Goal: Communication & Community: Ask a question

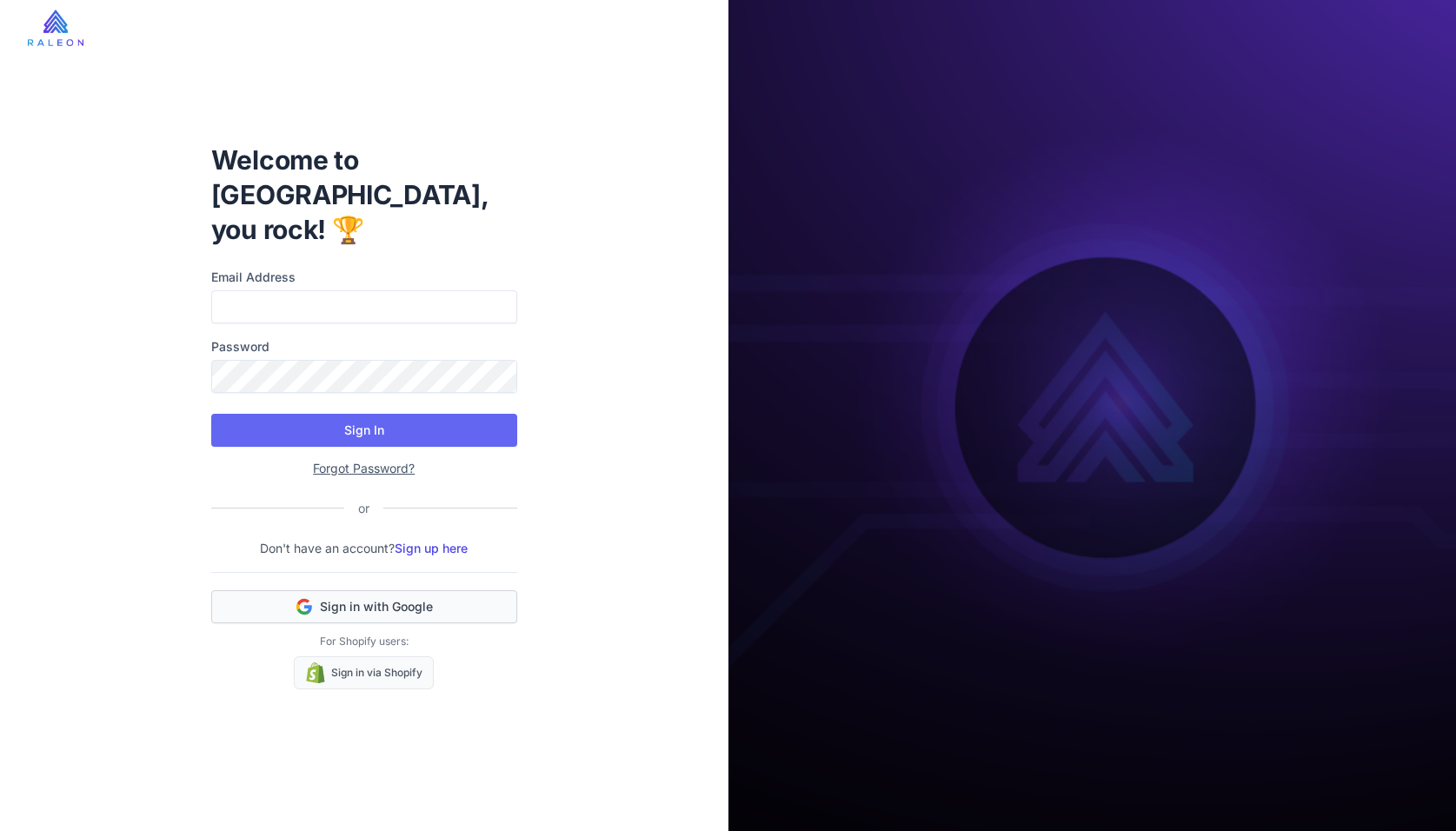
click at [353, 598] on span "Sign in with Google" at bounding box center [376, 606] width 113 height 18
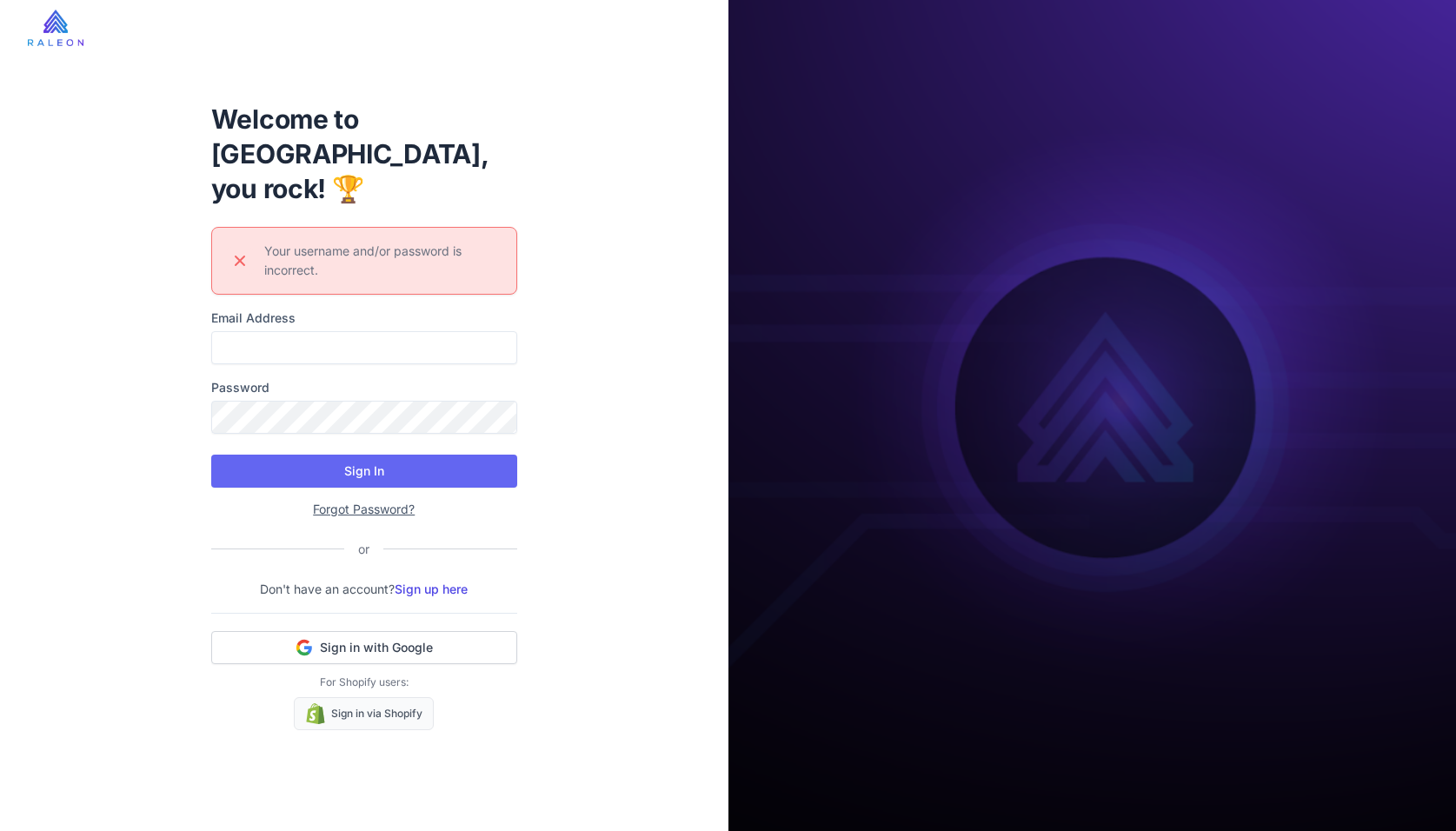
click at [575, 645] on div "Welcome to [GEOGRAPHIC_DATA], you rock! 🏆 Error icon Your username and/or passw…" at bounding box center [364, 415] width 728 height 831
click at [374, 639] on span "Sign in with Google" at bounding box center [376, 647] width 113 height 18
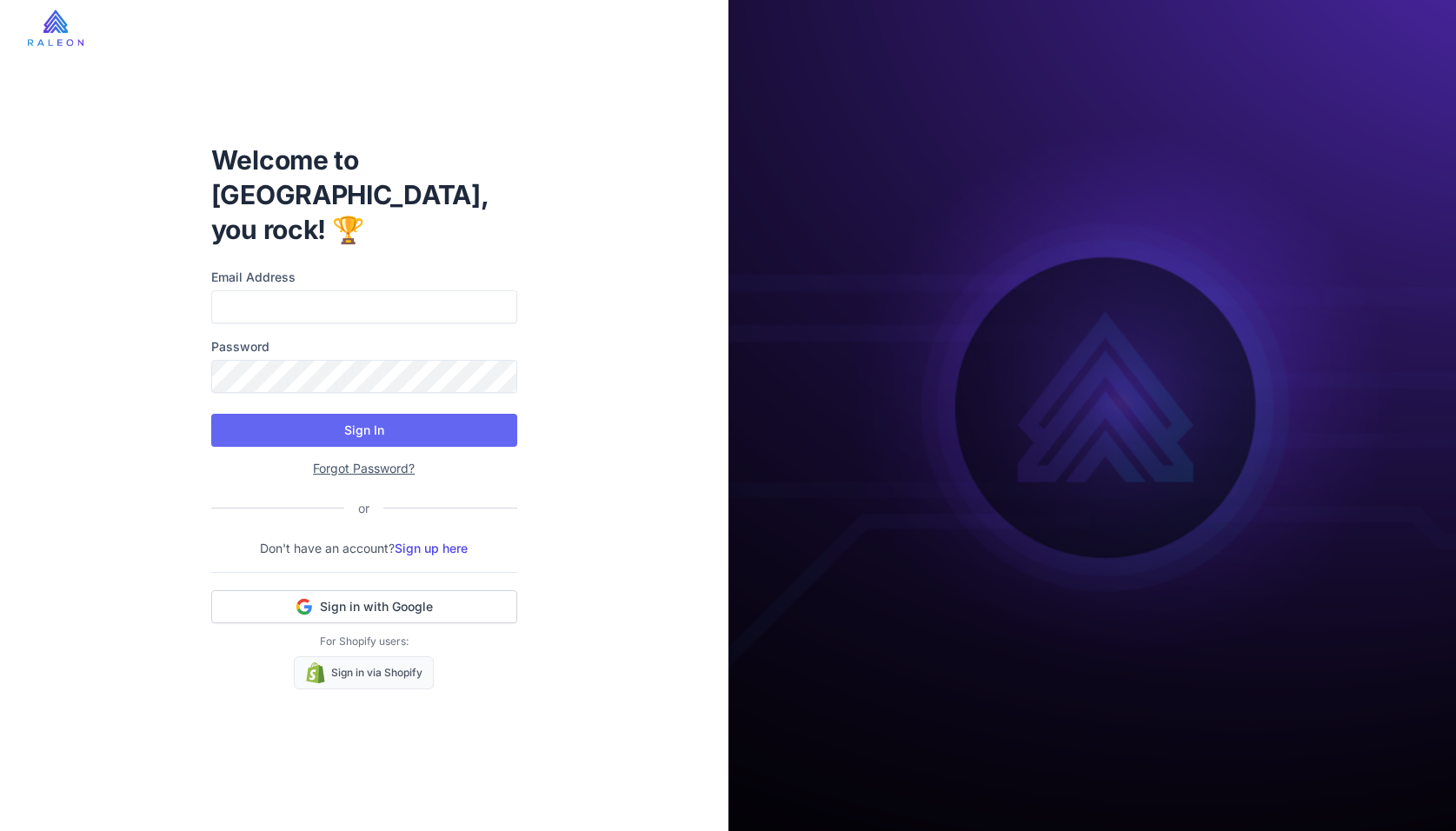
click at [95, 410] on div "Welcome to [GEOGRAPHIC_DATA], you rock! 🏆 Email Address Password Sign In Forgot…" at bounding box center [364, 415] width 728 height 831
click at [341, 598] on span "Sign in with Google" at bounding box center [376, 606] width 113 height 18
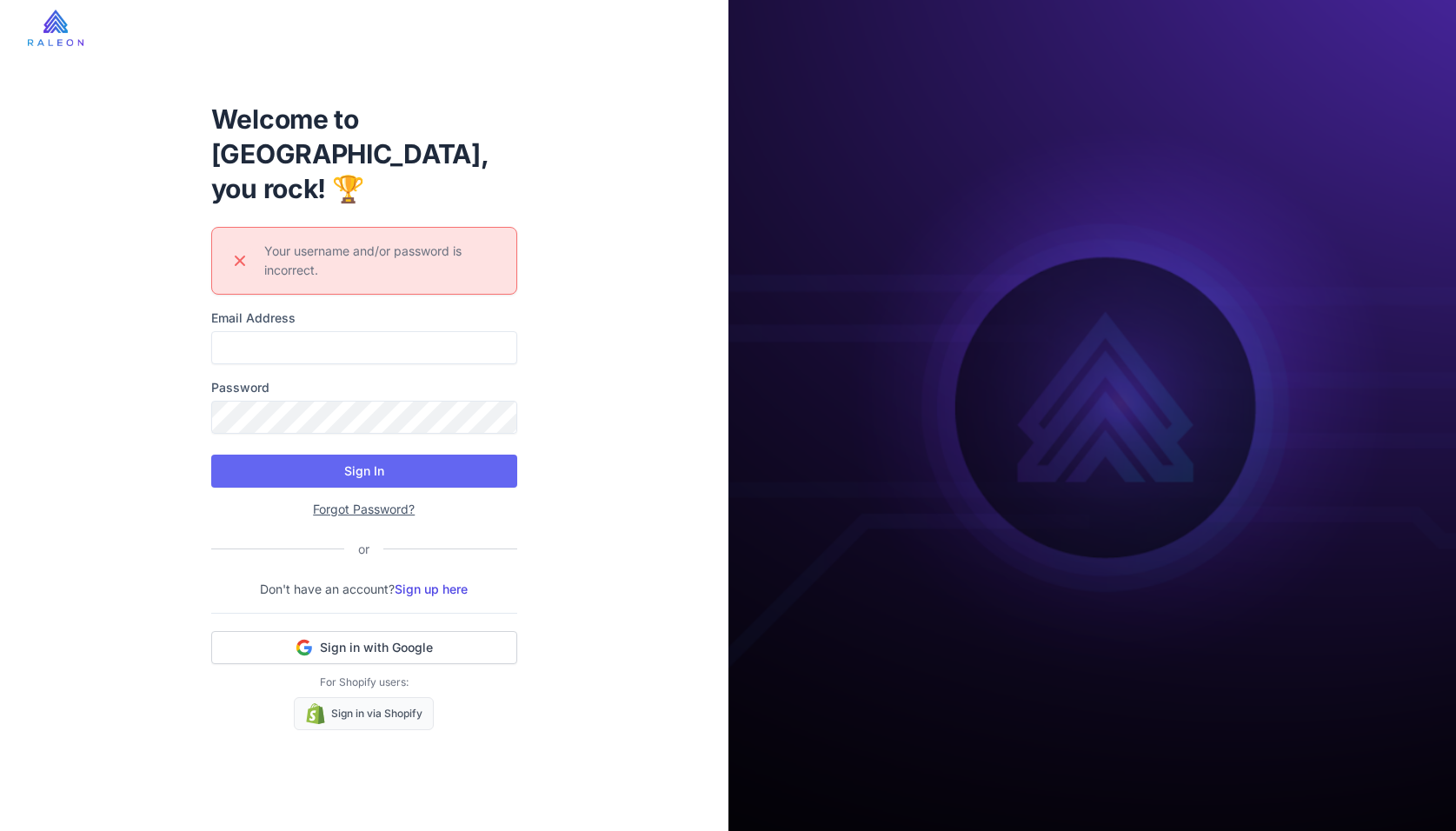
click at [261, 309] on label "Email Address" at bounding box center [364, 318] width 306 height 19
click at [261, 331] on input "Email Address" at bounding box center [364, 347] width 306 height 33
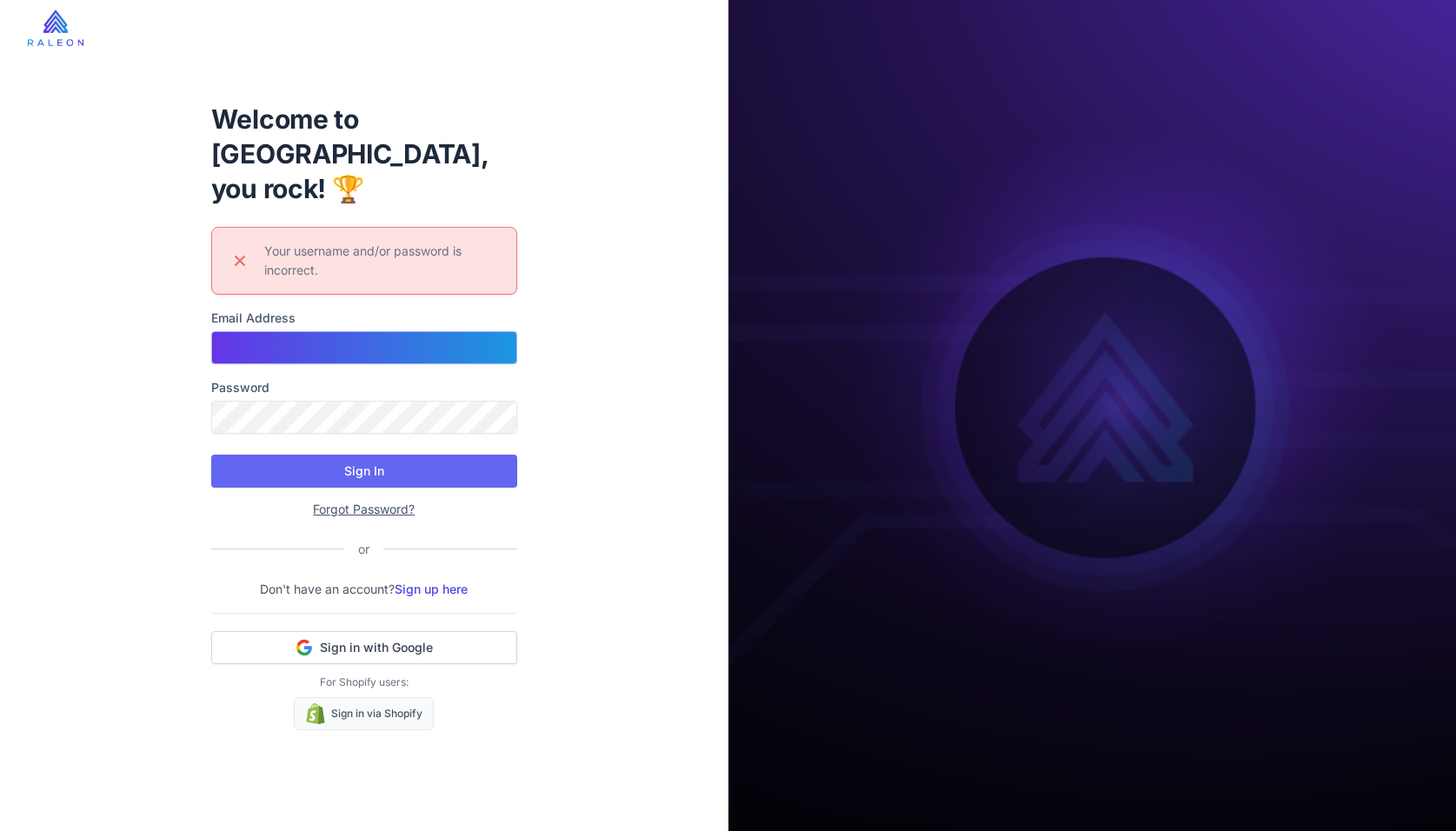
click at [260, 331] on input "Email Address" at bounding box center [364, 347] width 306 height 33
type input "**********"
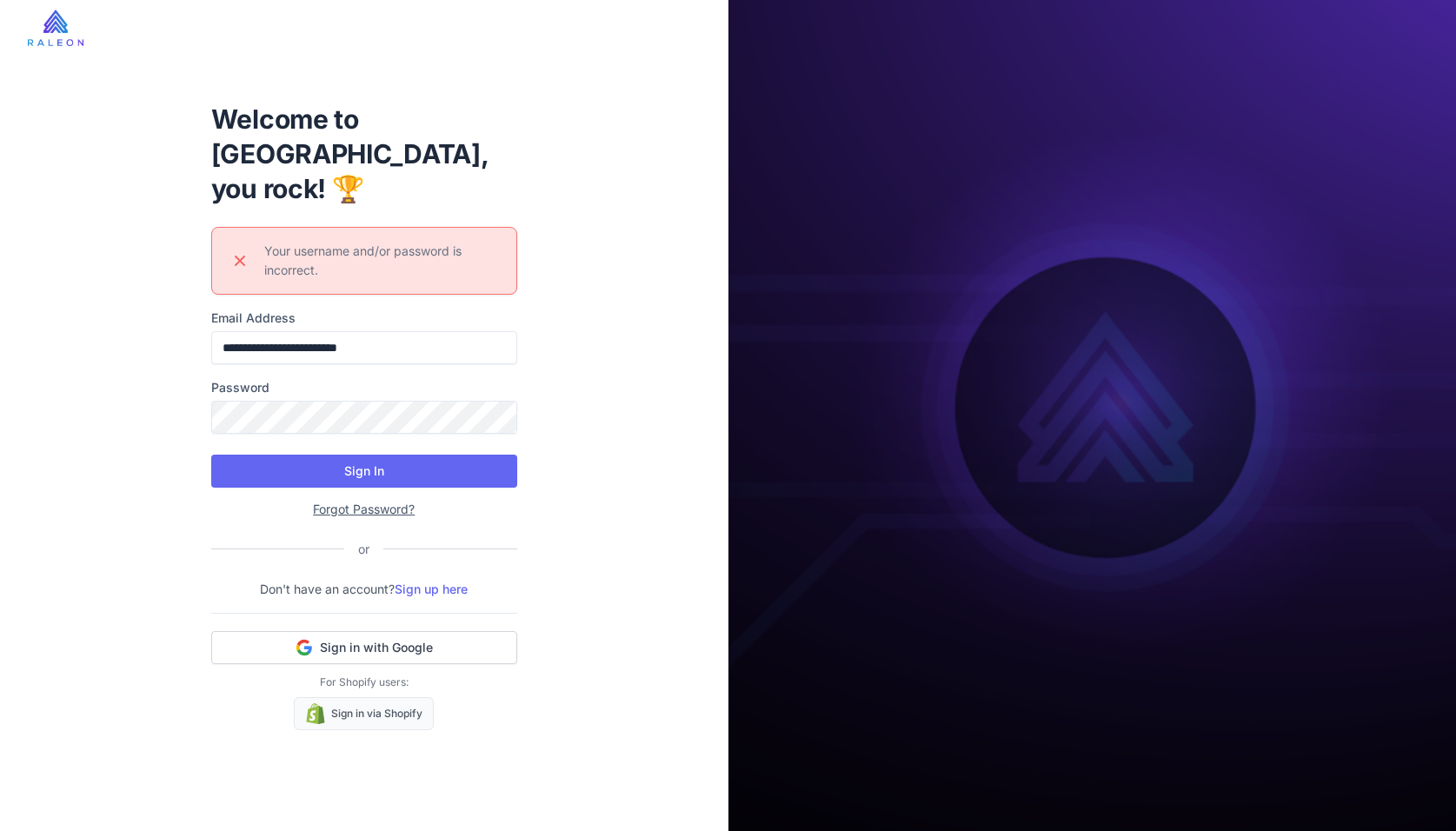
click at [420, 581] on link "Sign up here" at bounding box center [431, 589] width 73 height 15
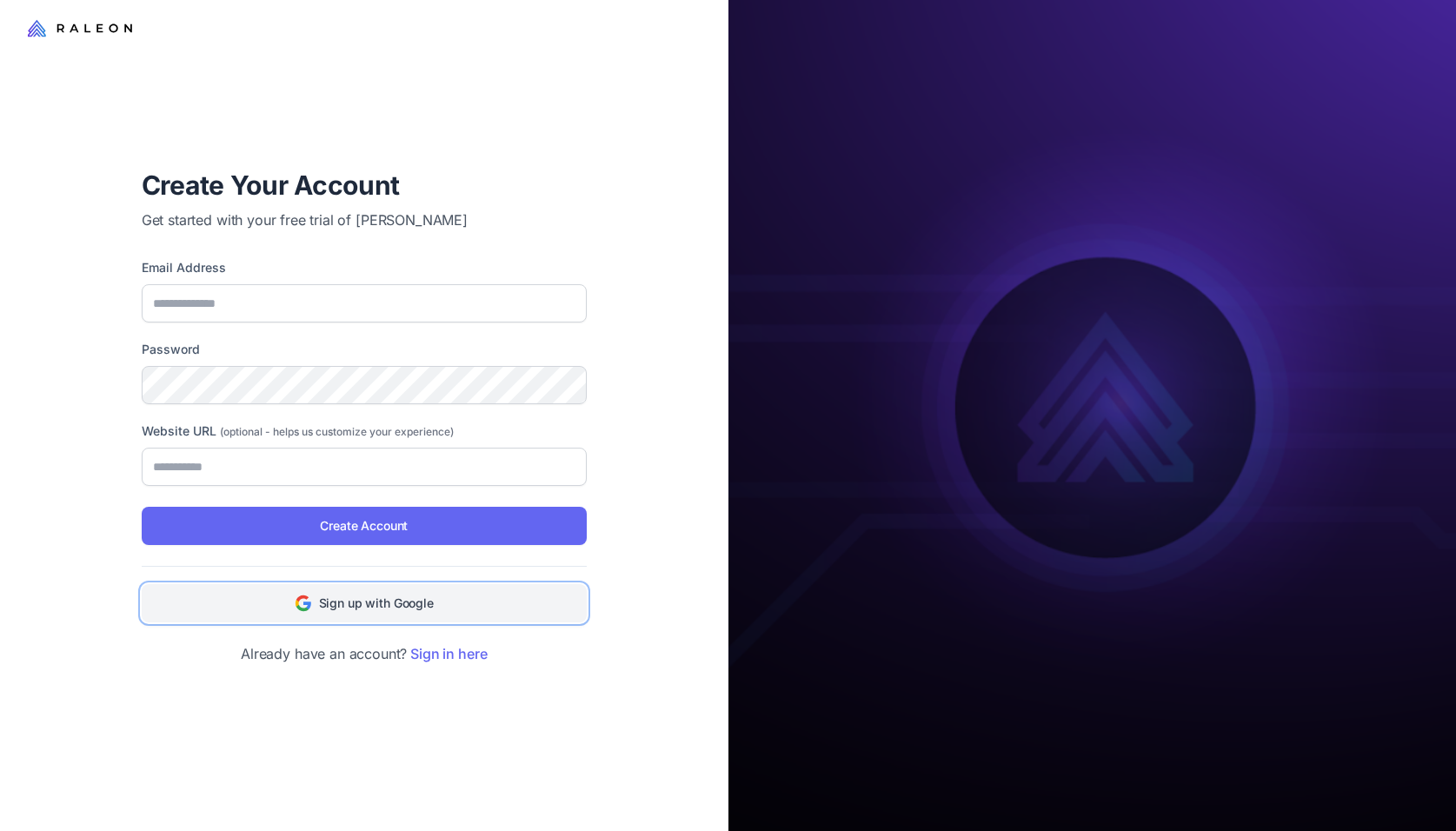
click at [328, 597] on span "Sign up with Google" at bounding box center [376, 602] width 115 height 19
type input "**********"
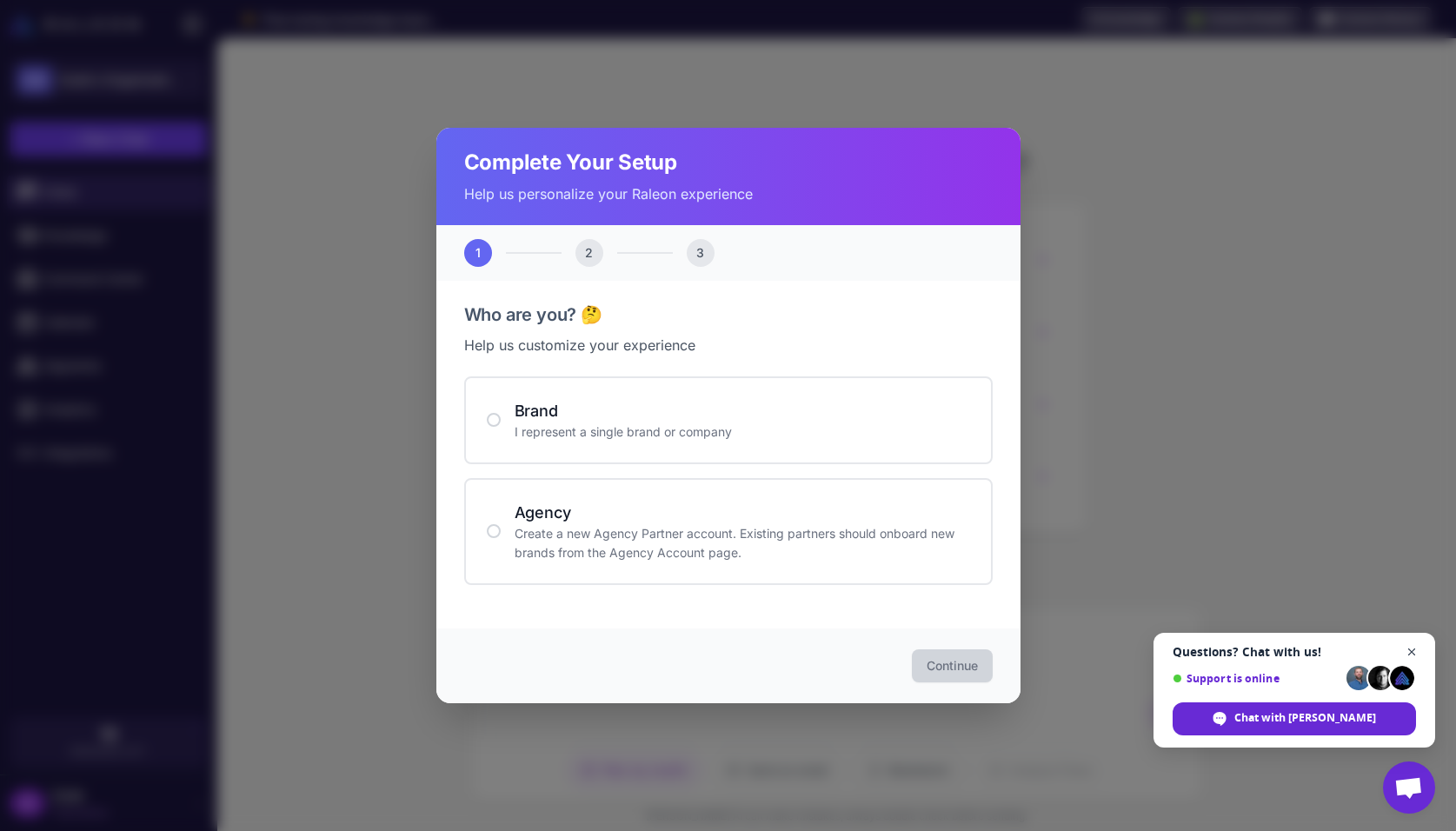
click at [1416, 648] on span "Open chat" at bounding box center [1411, 652] width 21 height 21
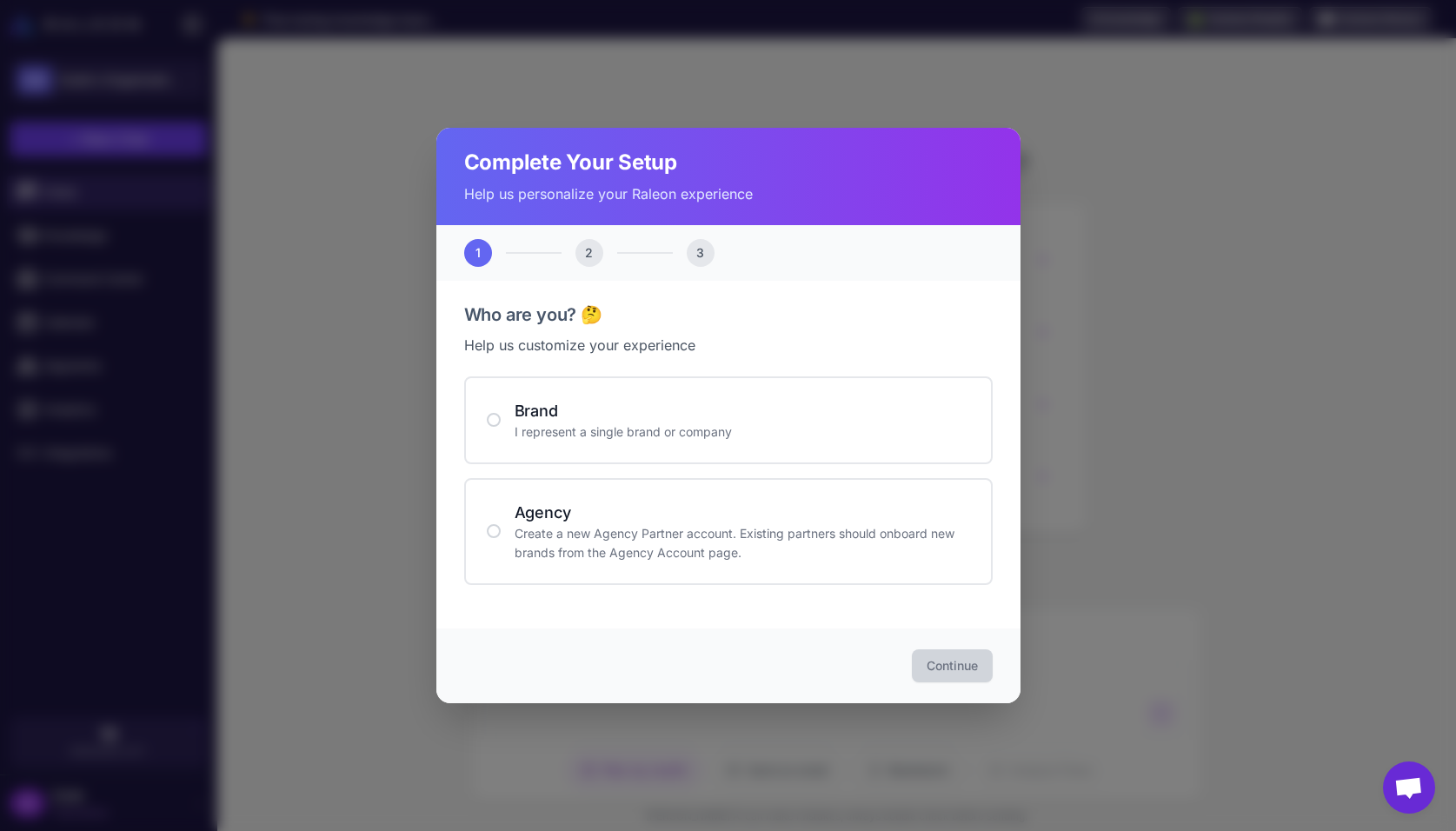
click at [385, 229] on div "Complete Your Setup Help us personalize your Raleon experience 1 2 3 Who are yo…" at bounding box center [728, 415] width 1456 height 831
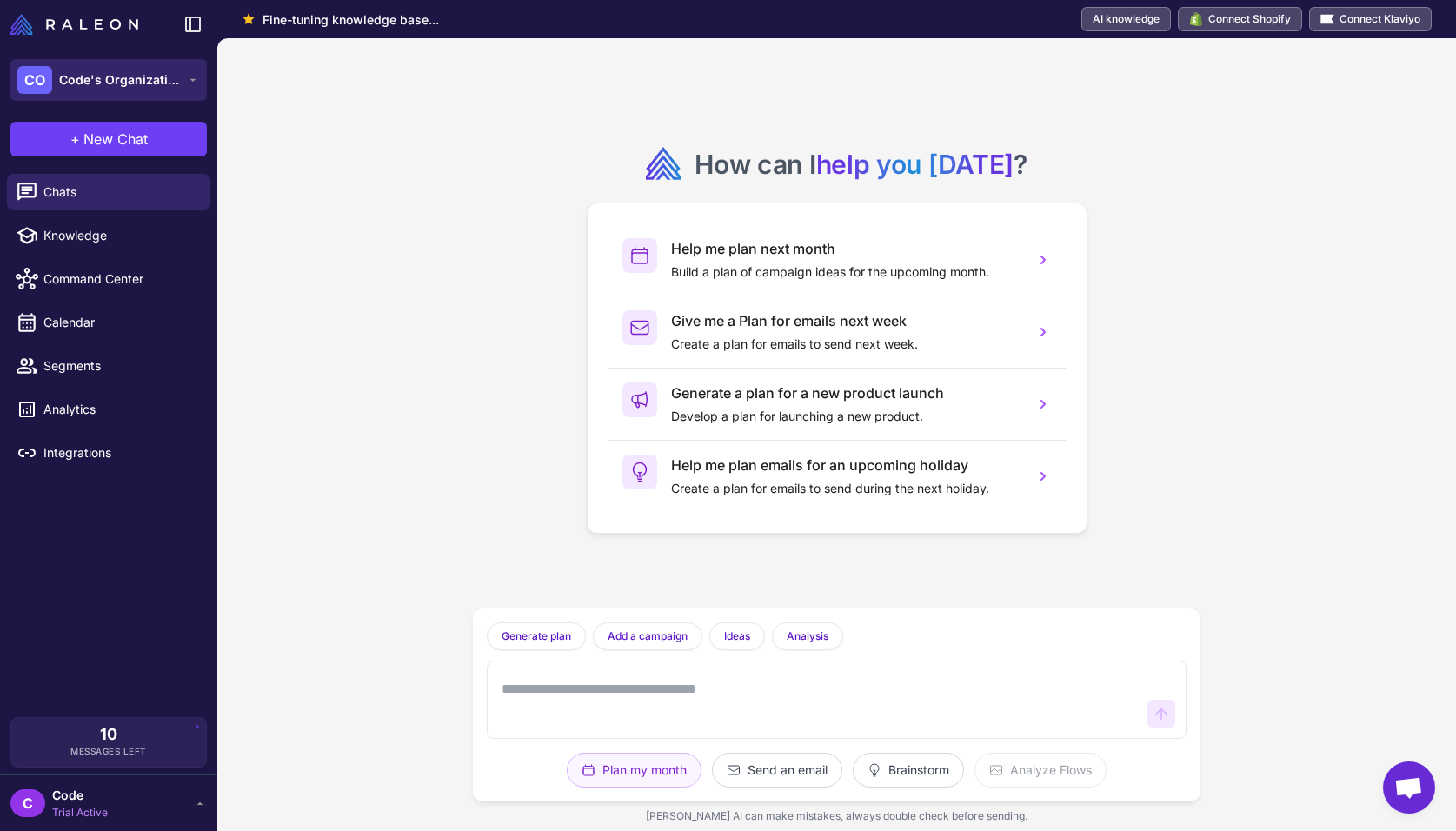
click at [193, 79] on icon at bounding box center [193, 80] width 7 height 3
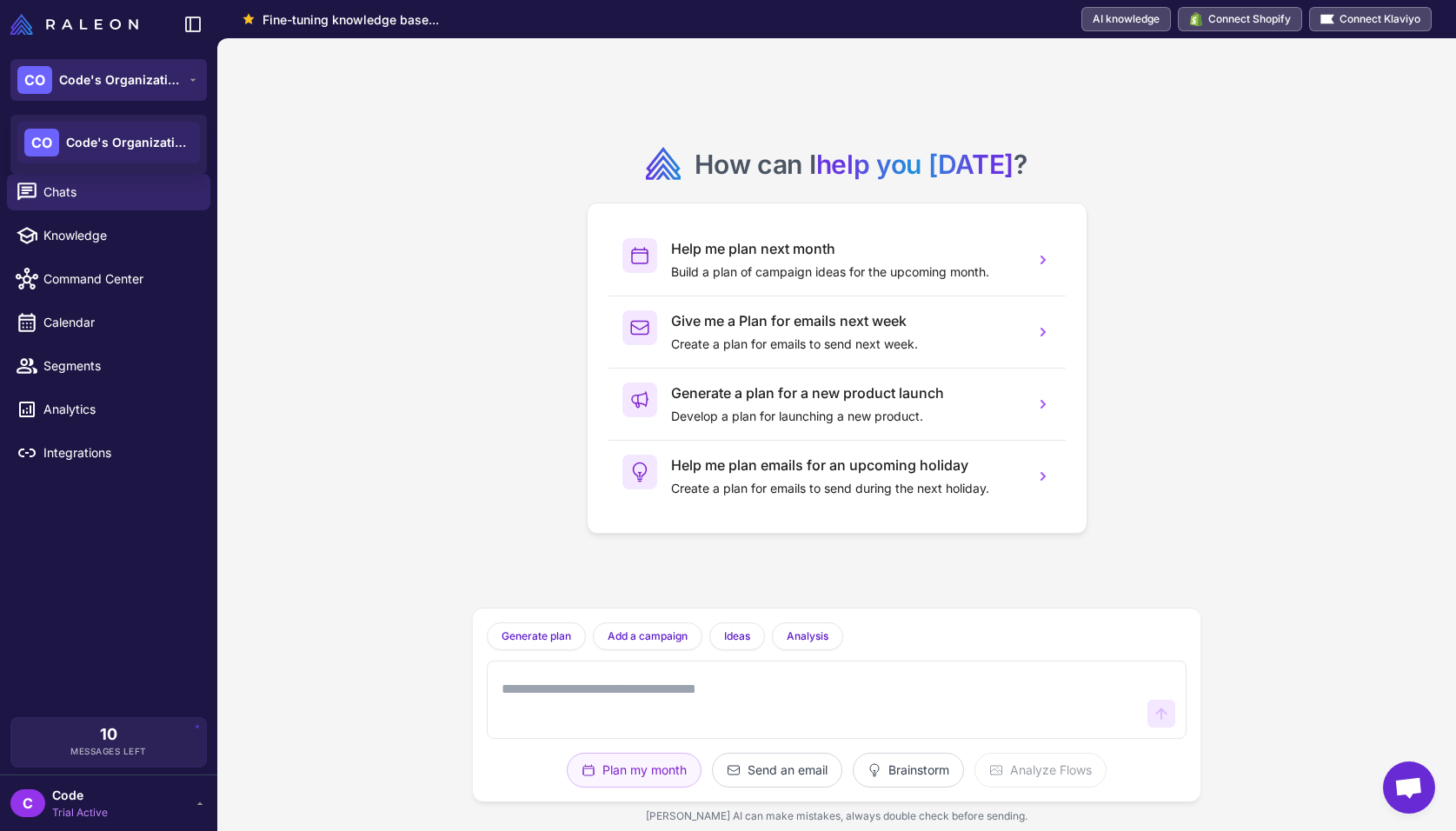
click at [193, 79] on icon at bounding box center [193, 80] width 7 height 3
click at [194, 74] on icon at bounding box center [192, 79] width 14 height 14
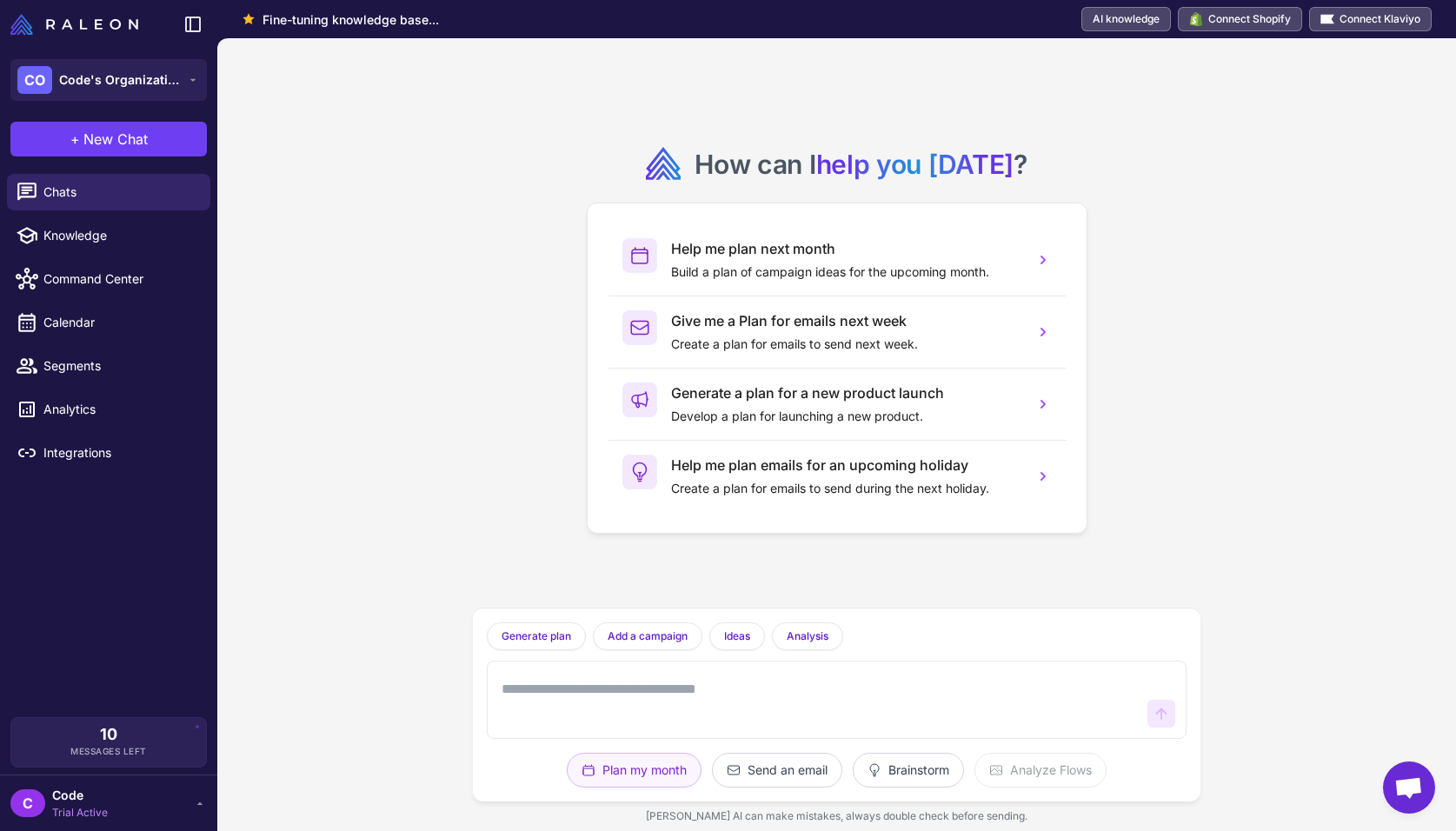
click at [315, 183] on div "How can I help you today ? Help me plan next month Build a plan of campaign ide…" at bounding box center [837, 435] width 1239 height 793
click at [195, 722] on div "10 Messages Left" at bounding box center [108, 741] width 197 height 50
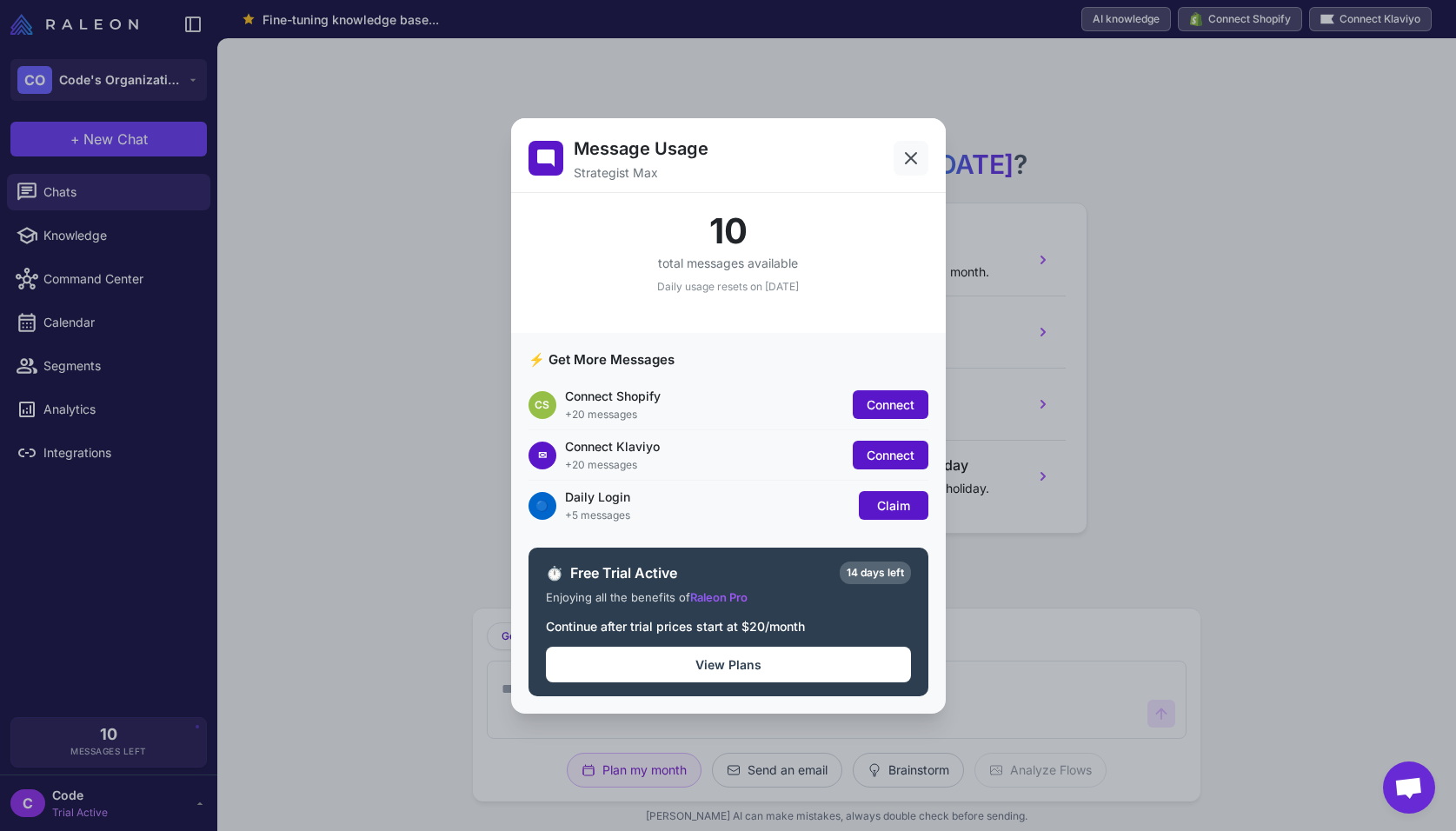
click at [898, 151] on button at bounding box center [910, 158] width 35 height 35
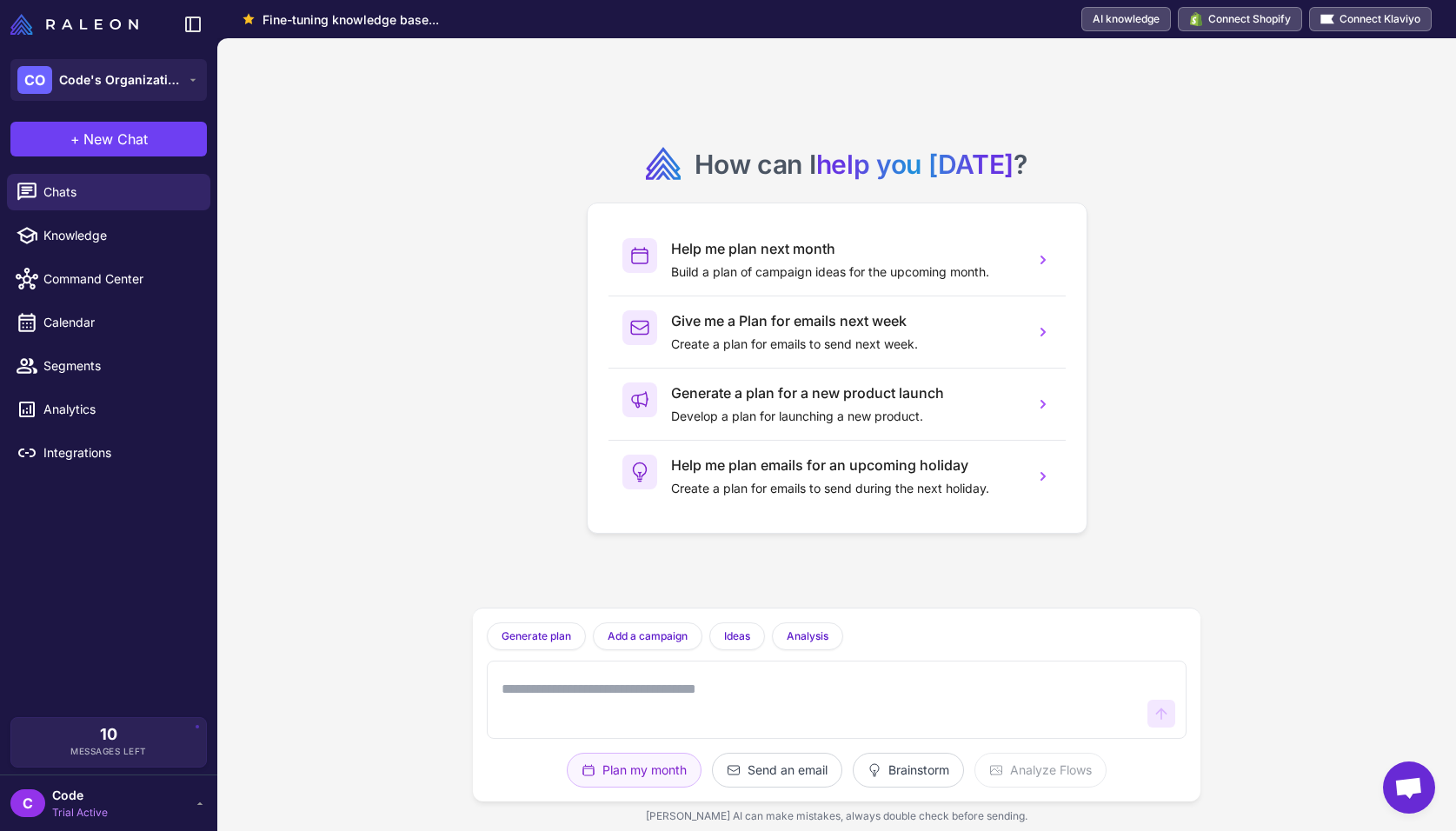
click at [195, 810] on div "C Code Trial Active" at bounding box center [108, 802] width 197 height 35
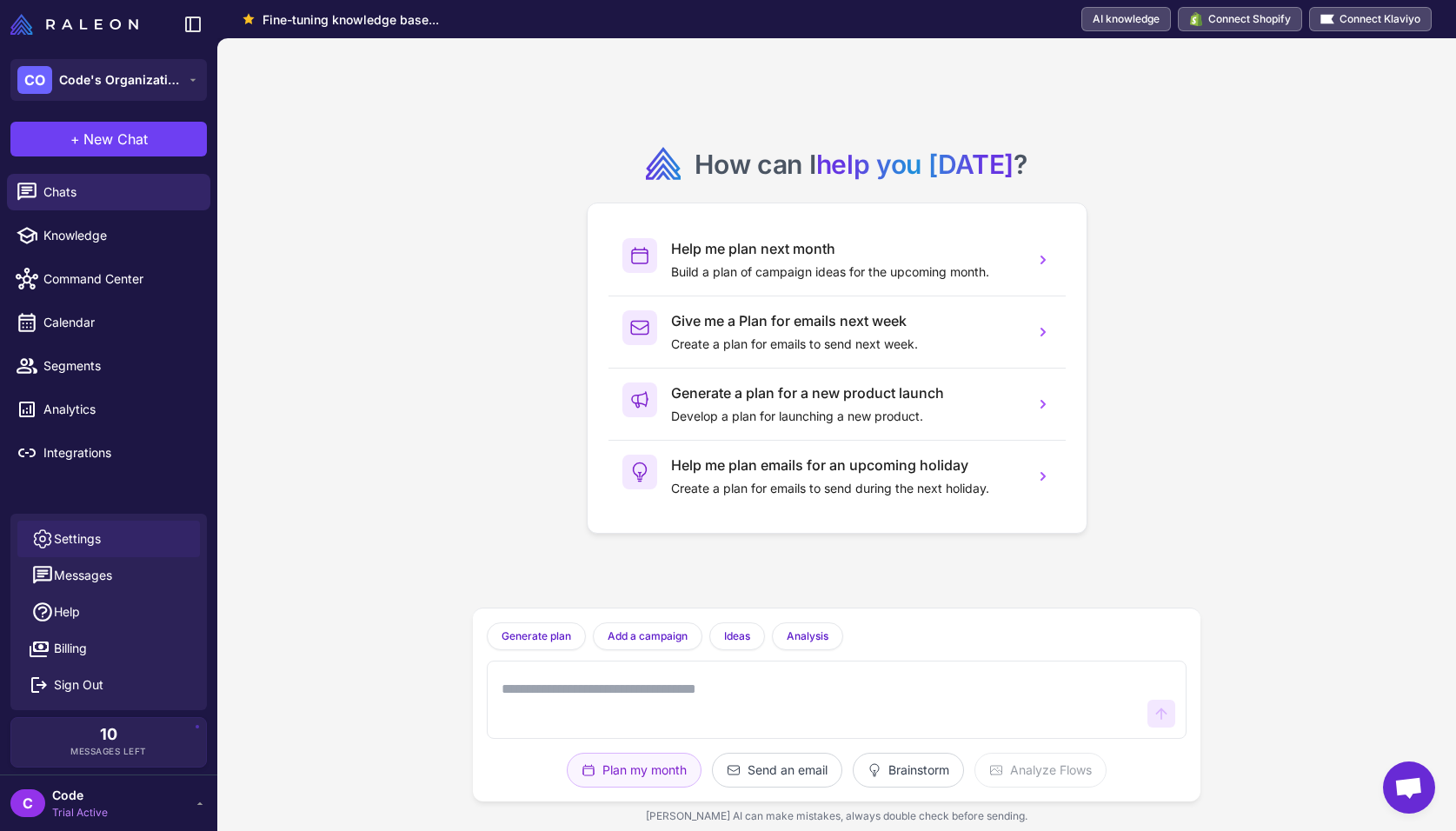
click at [85, 547] on span "Settings" at bounding box center [77, 538] width 47 height 19
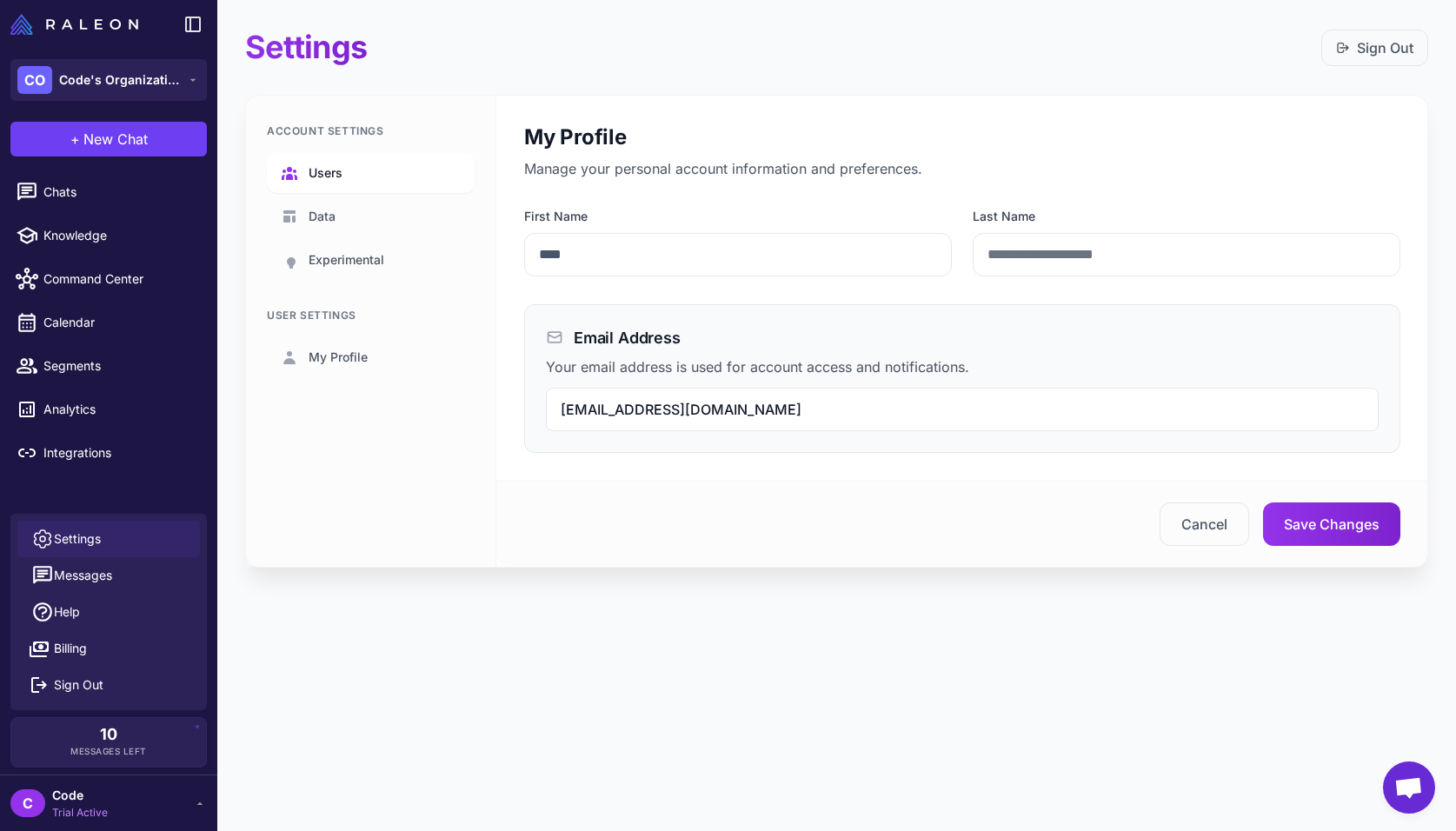
click at [319, 162] on link "Users" at bounding box center [370, 173] width 208 height 40
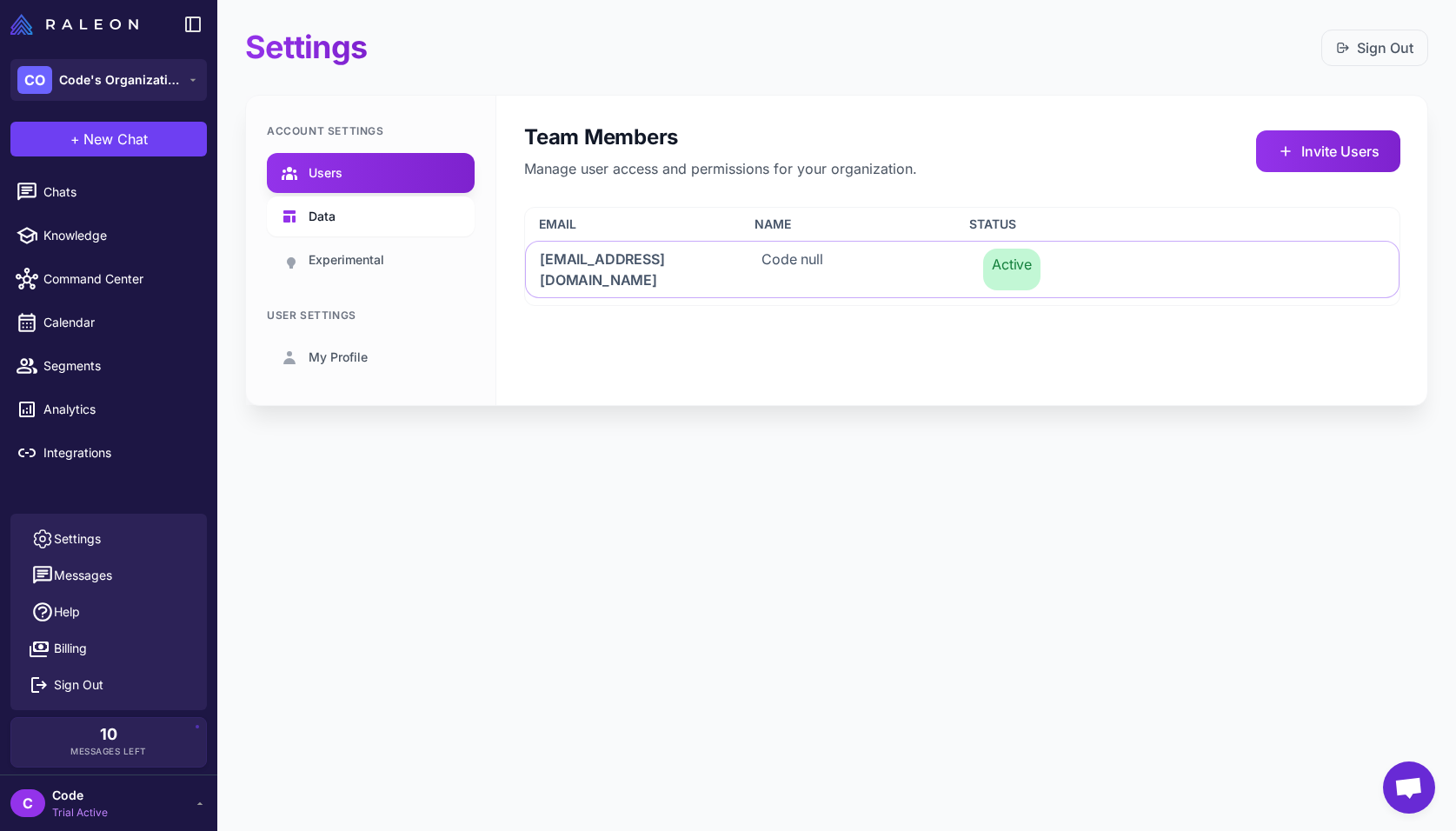
click at [337, 214] on link "Data" at bounding box center [370, 216] width 208 height 40
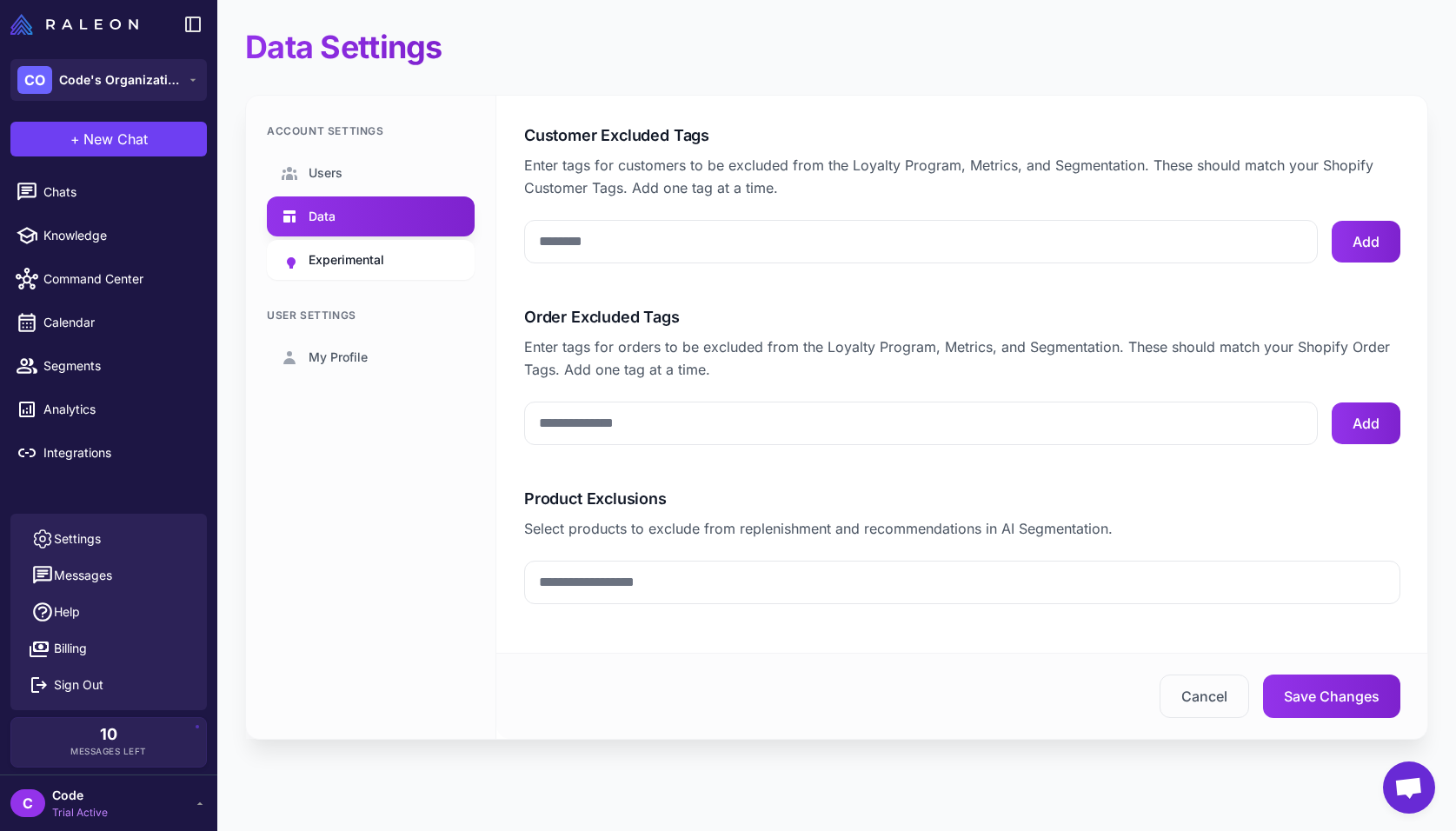
click at [360, 260] on span "Experimental" at bounding box center [346, 259] width 76 height 19
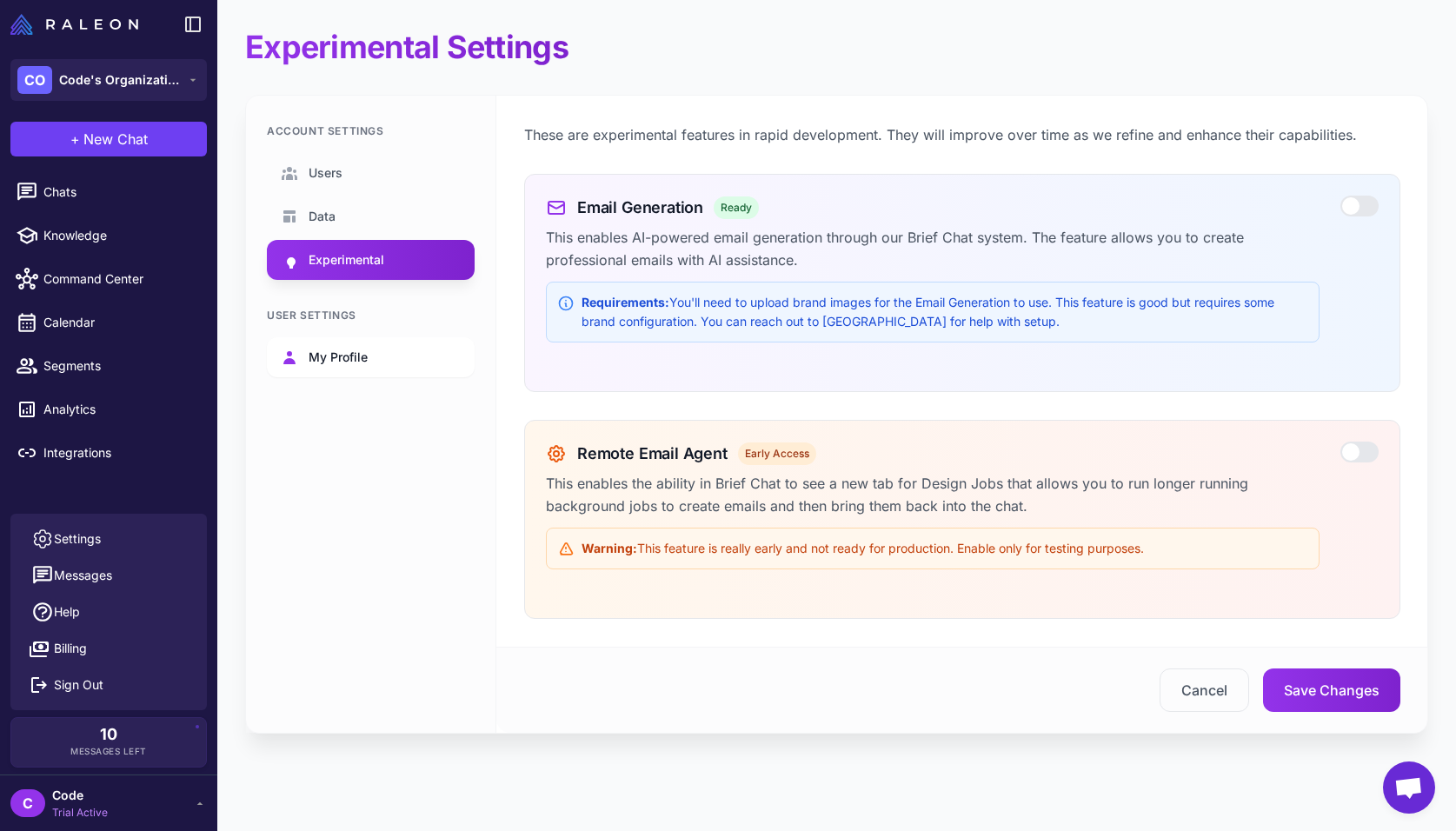
click at [339, 357] on span "My Profile" at bounding box center [338, 357] width 59 height 19
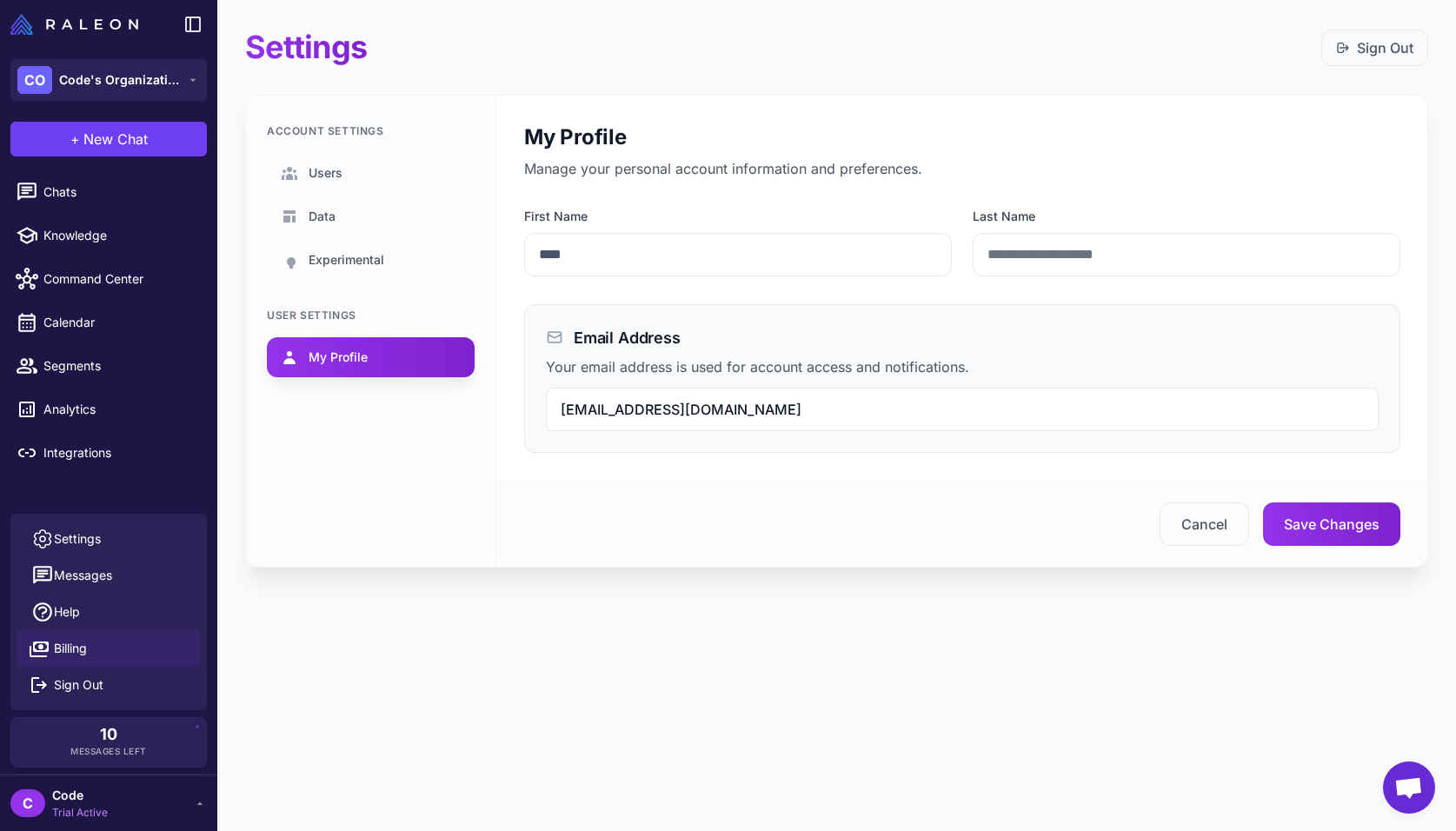
click at [63, 643] on span "Billing" at bounding box center [70, 648] width 33 height 19
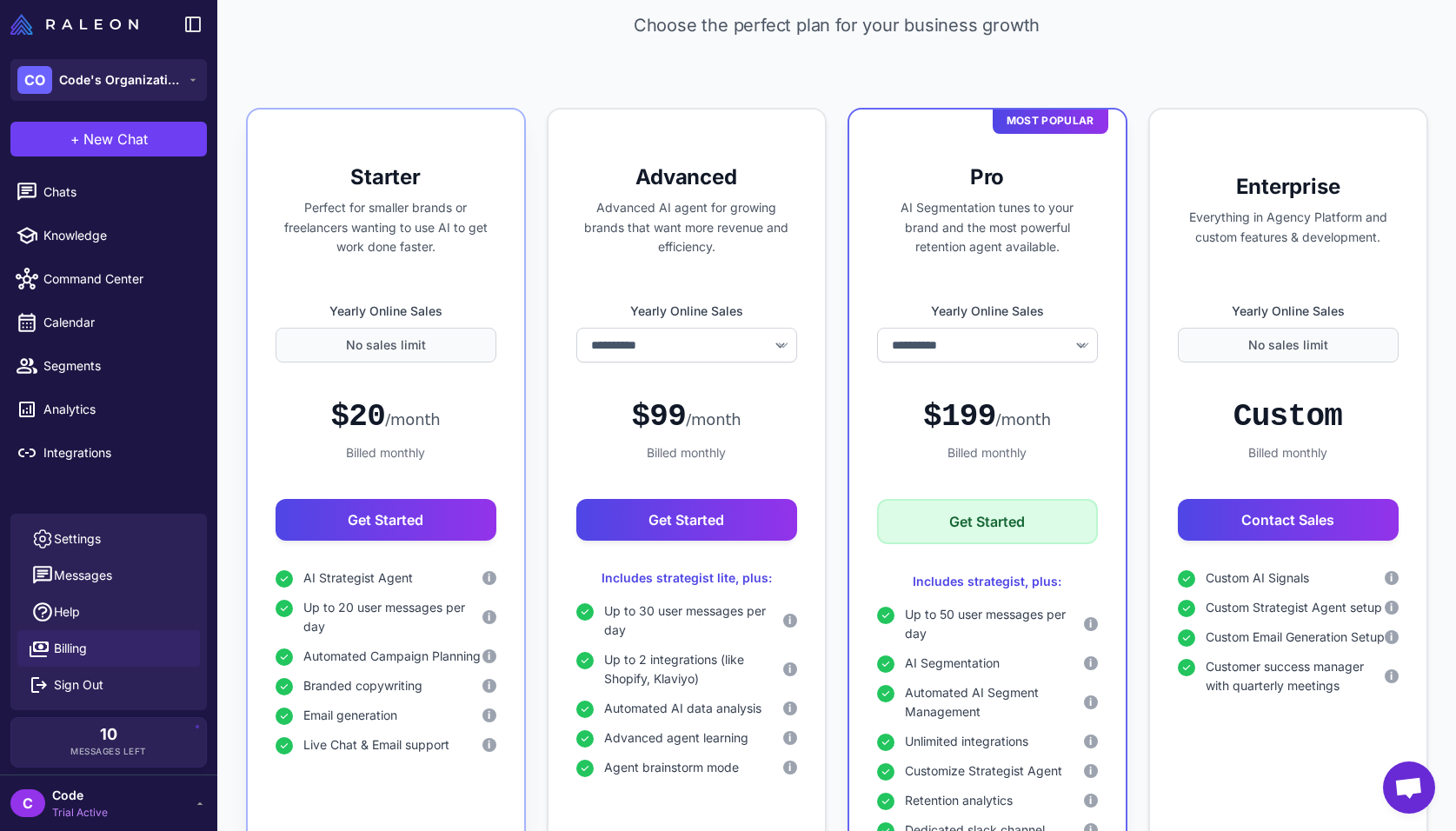
scroll to position [301, 0]
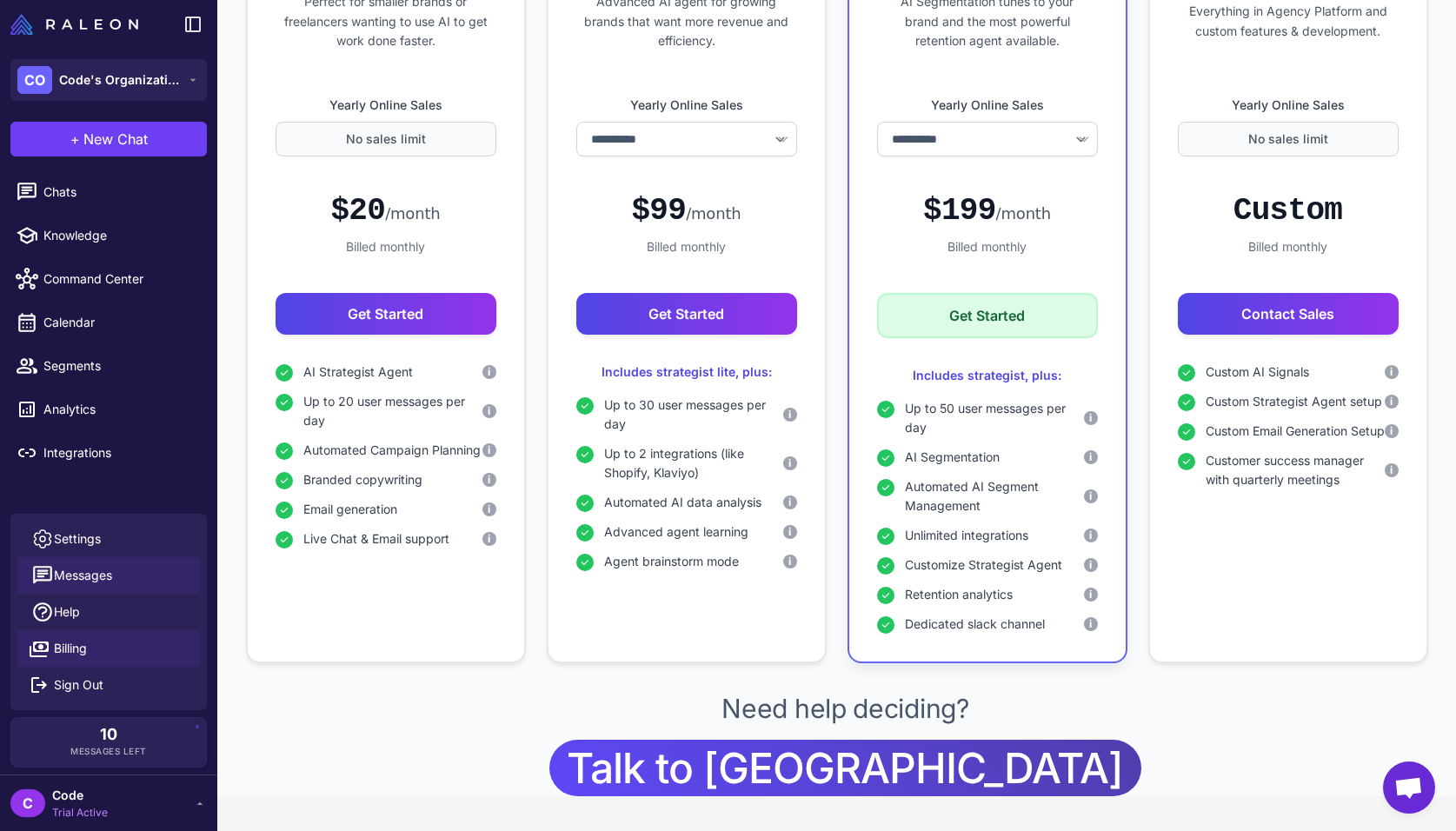
click at [102, 577] on span "Messages" at bounding box center [83, 575] width 58 height 19
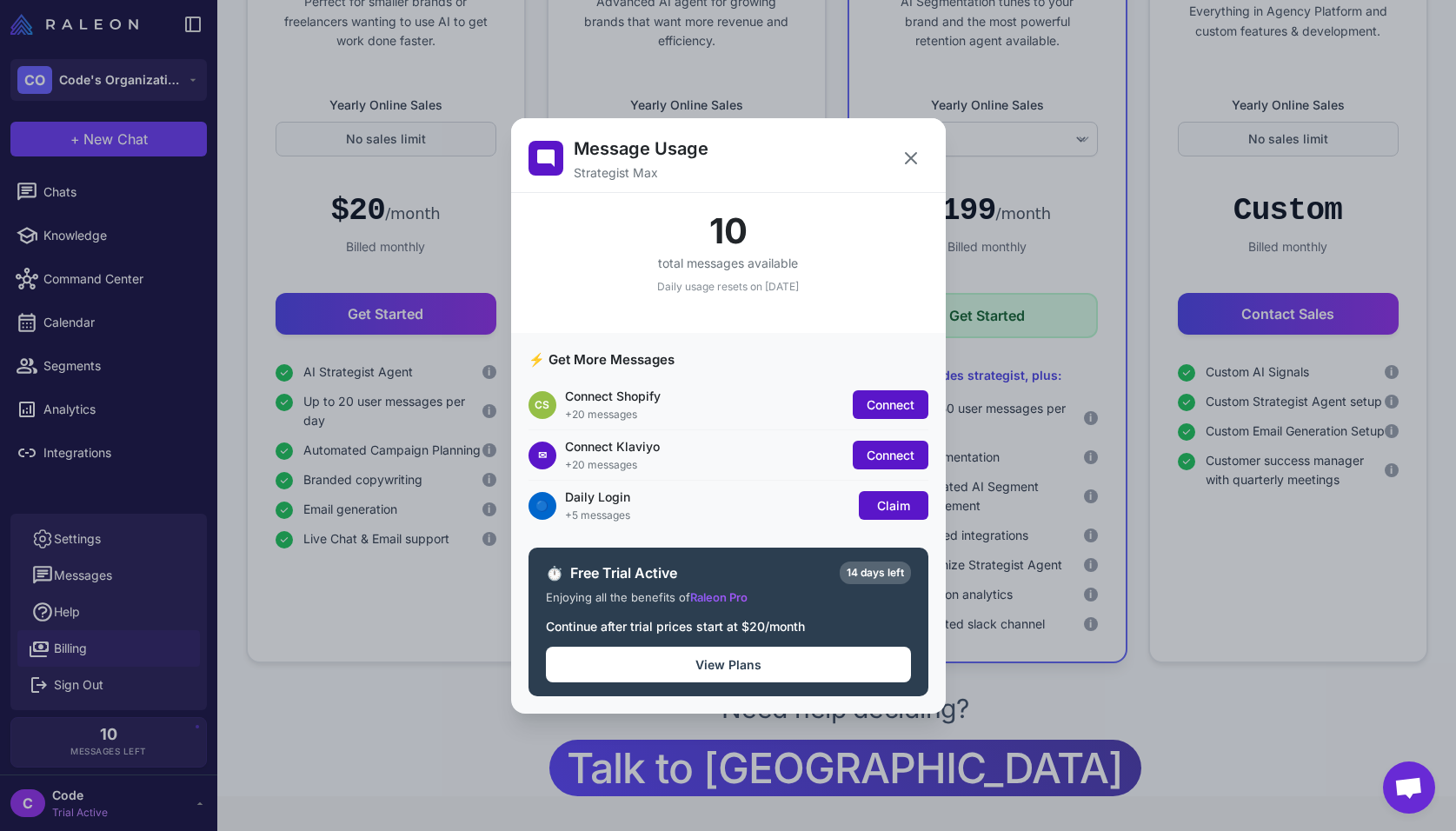
click at [84, 541] on div "Message Usage Strategist Max 10 total messages available Daily usage resets on …" at bounding box center [728, 415] width 1456 height 803
click at [910, 156] on icon at bounding box center [910, 158] width 21 height 21
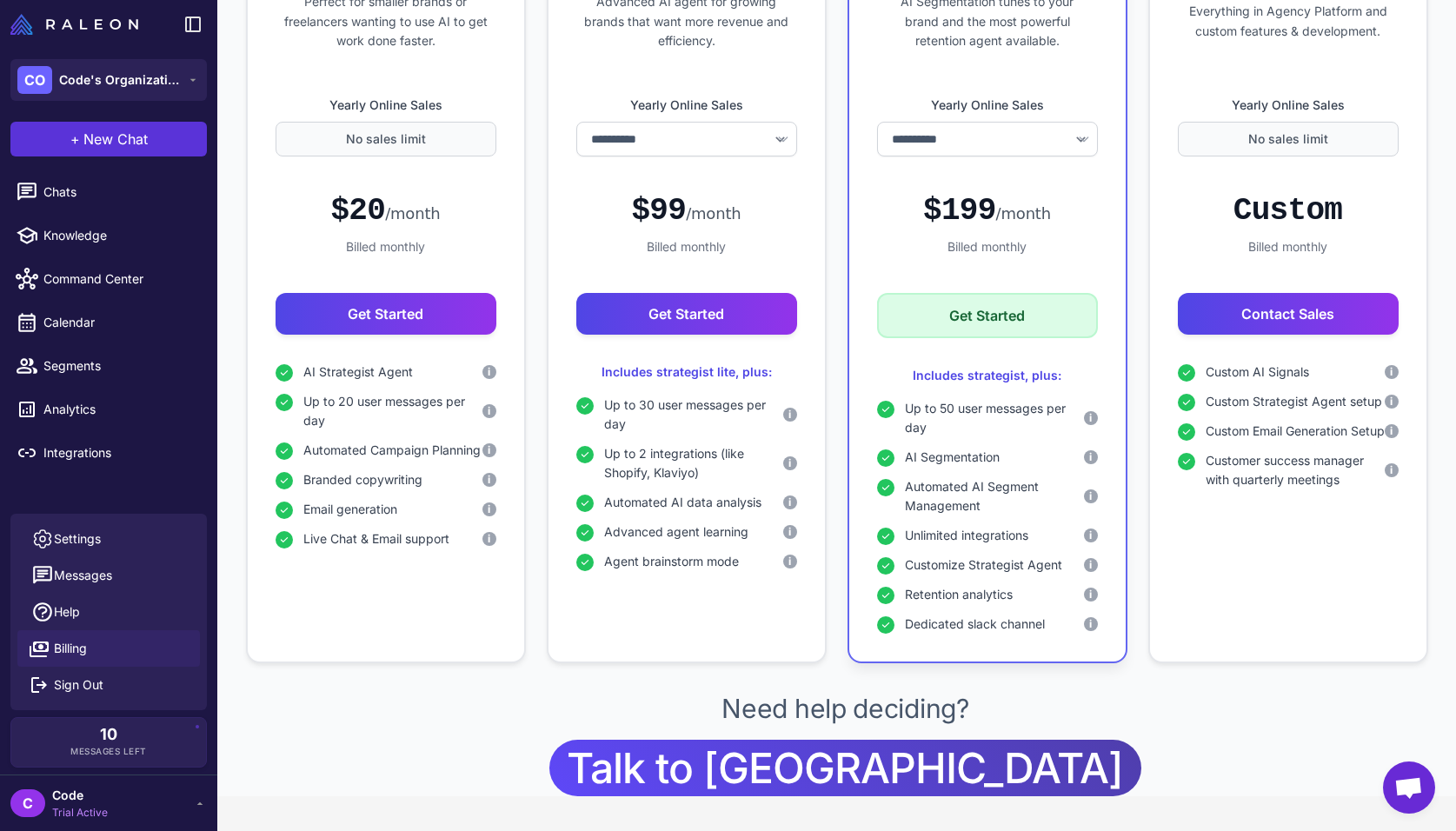
click at [115, 136] on span "New Chat" at bounding box center [115, 139] width 64 height 21
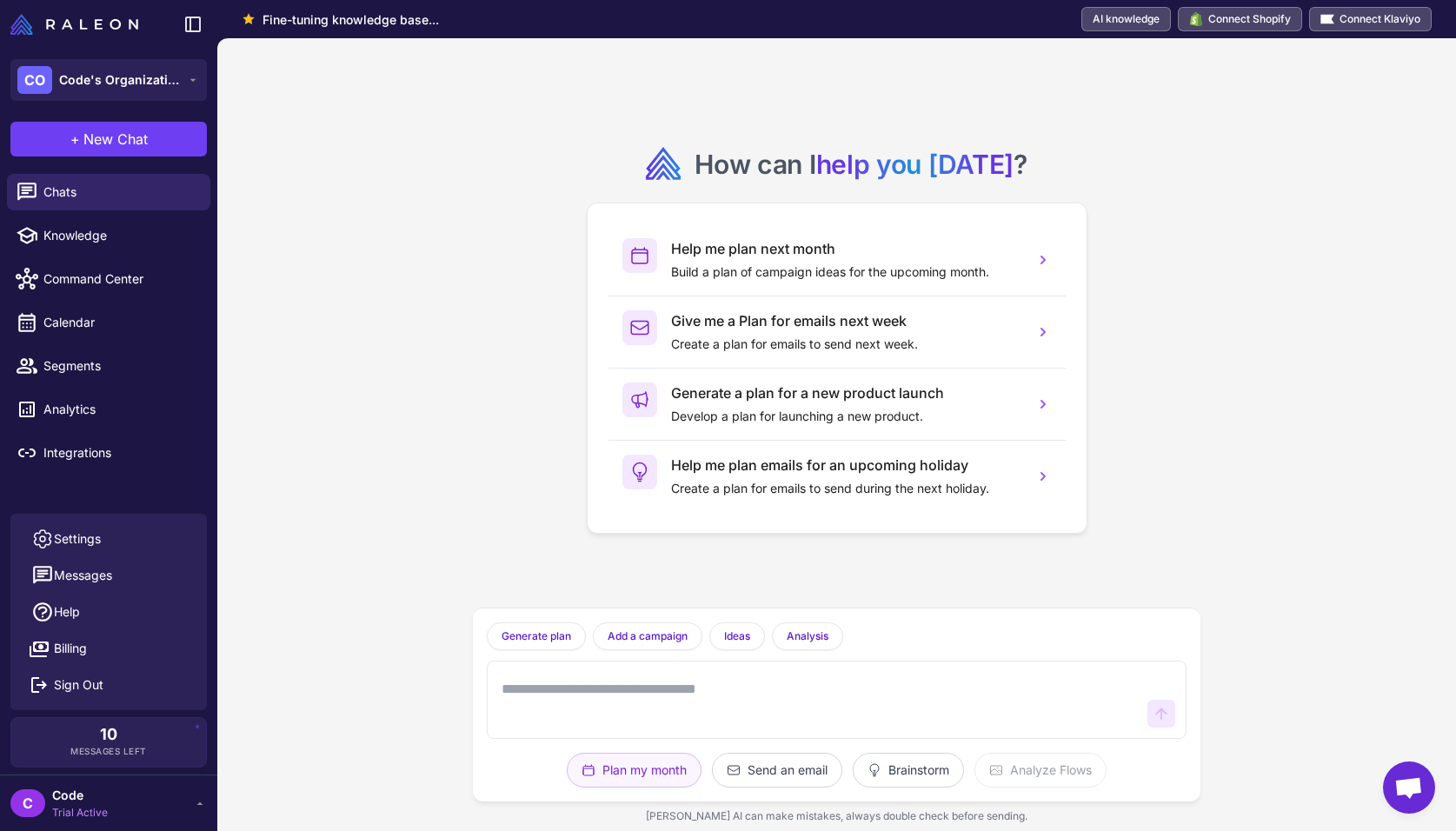
click at [605, 693] on textarea at bounding box center [819, 699] width 643 height 56
click at [742, 677] on textarea at bounding box center [819, 699] width 643 height 56
click at [422, 146] on div "How can I help you today ? Help me plan next month Build a plan of campaign ide…" at bounding box center [837, 435] width 1239 height 793
click at [587, 690] on textarea at bounding box center [819, 699] width 643 height 56
type textarea "**********"
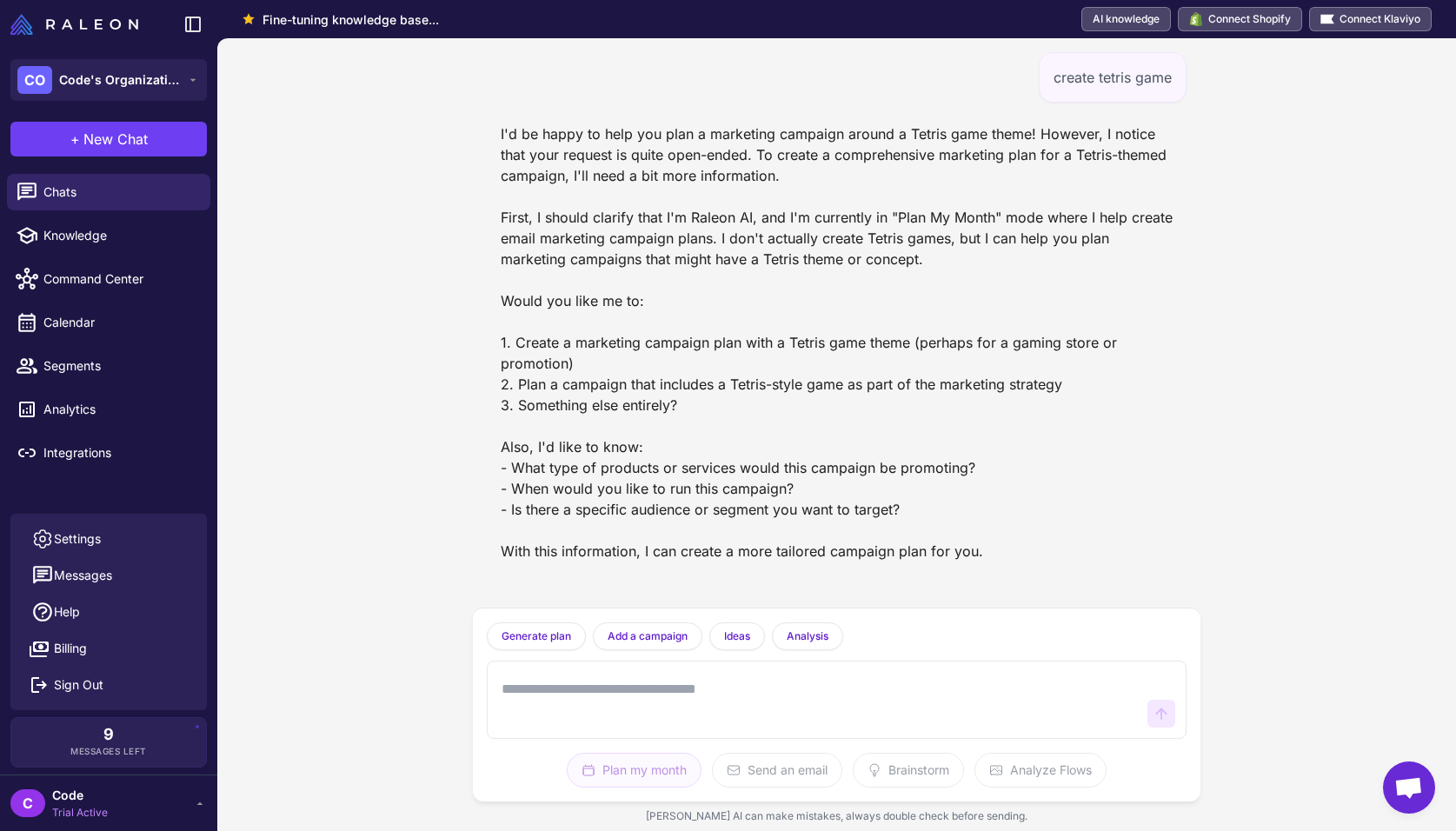
click at [380, 172] on div "create tetris game Generate plan Generate a plan based on what we have discusse…" at bounding box center [837, 435] width 1239 height 793
click at [185, 20] on icon at bounding box center [193, 24] width 21 height 21
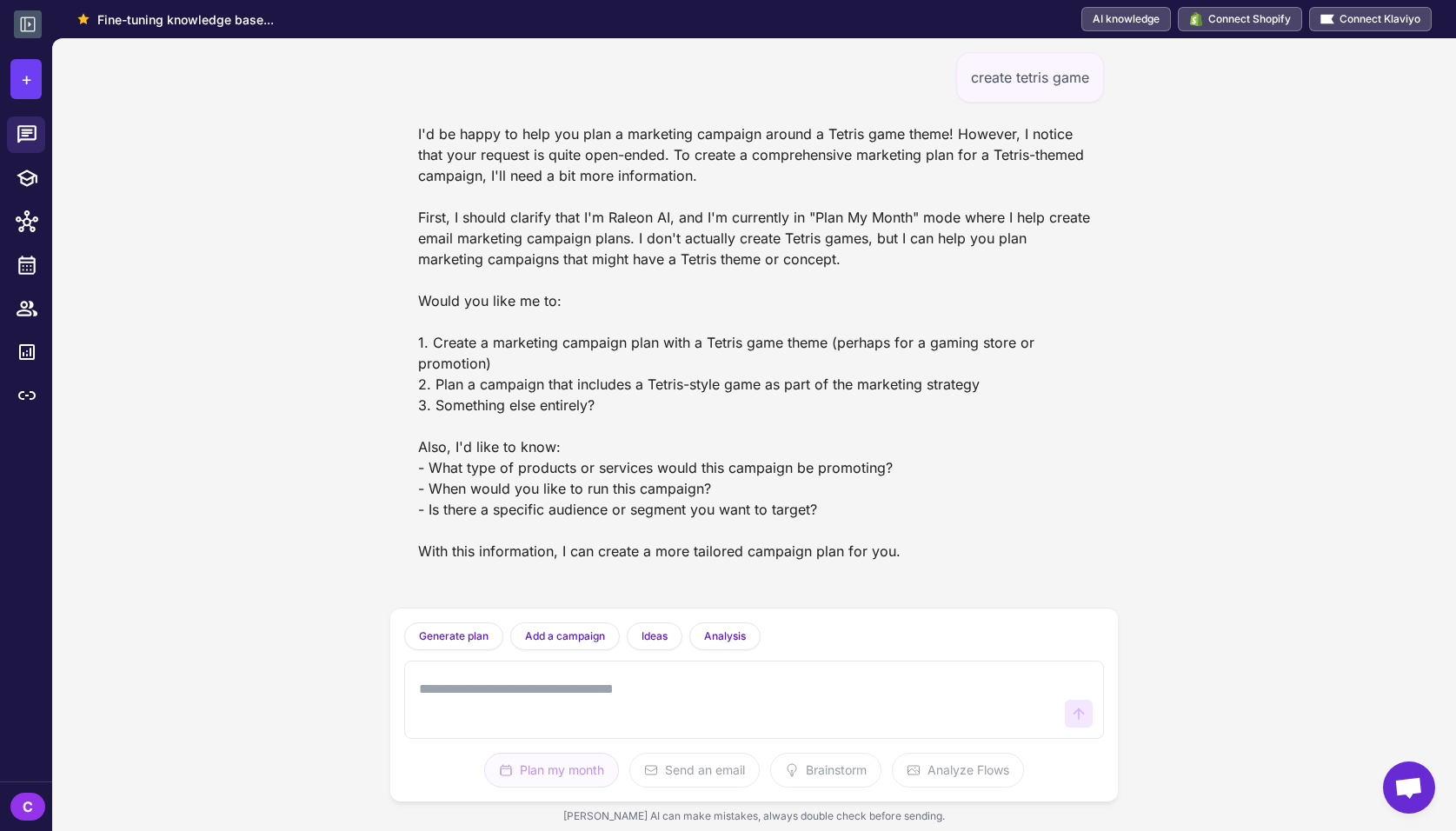
click at [32, 30] on icon at bounding box center [28, 24] width 21 height 21
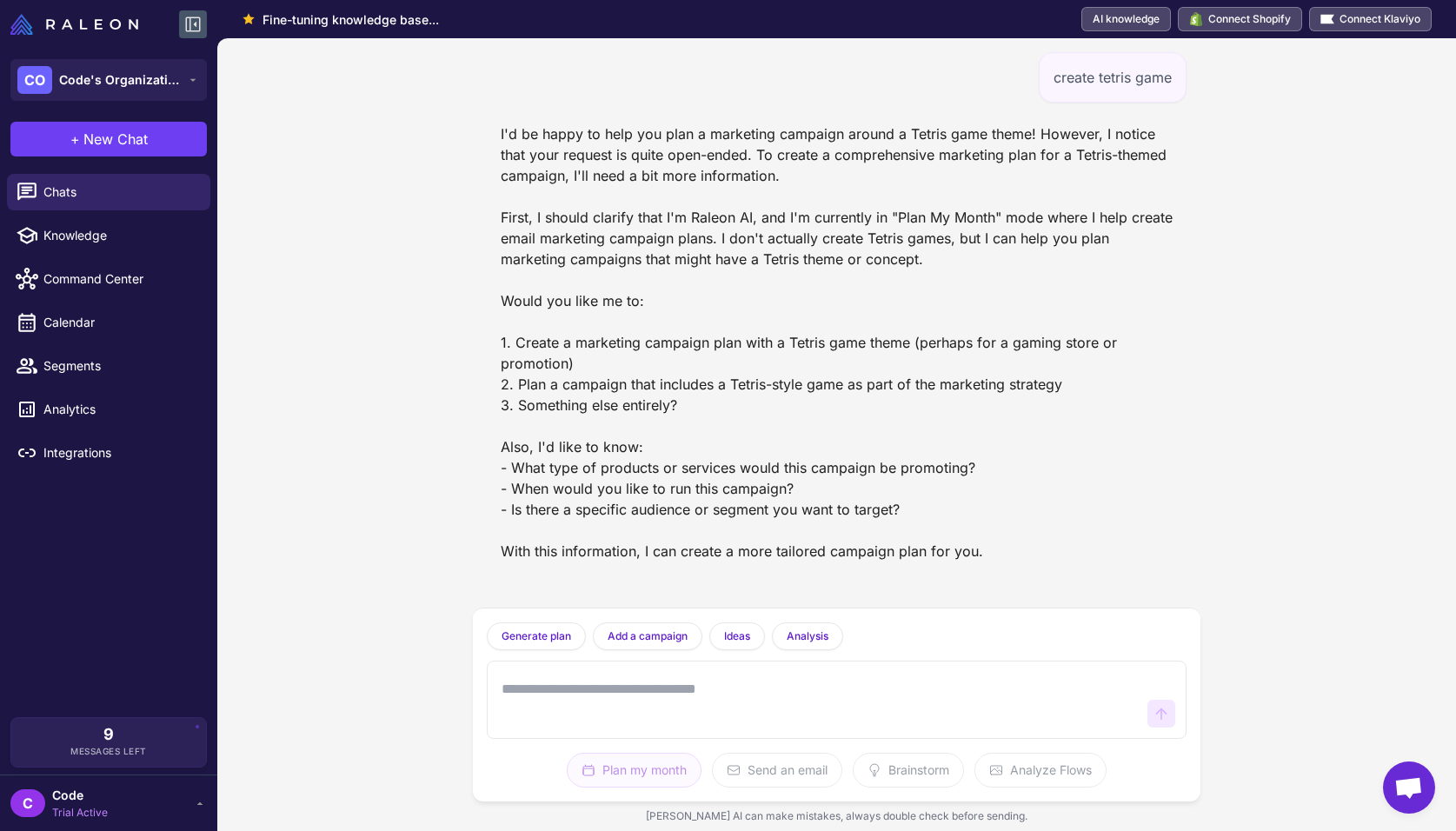
click at [190, 31] on icon at bounding box center [193, 25] width 15 height 15
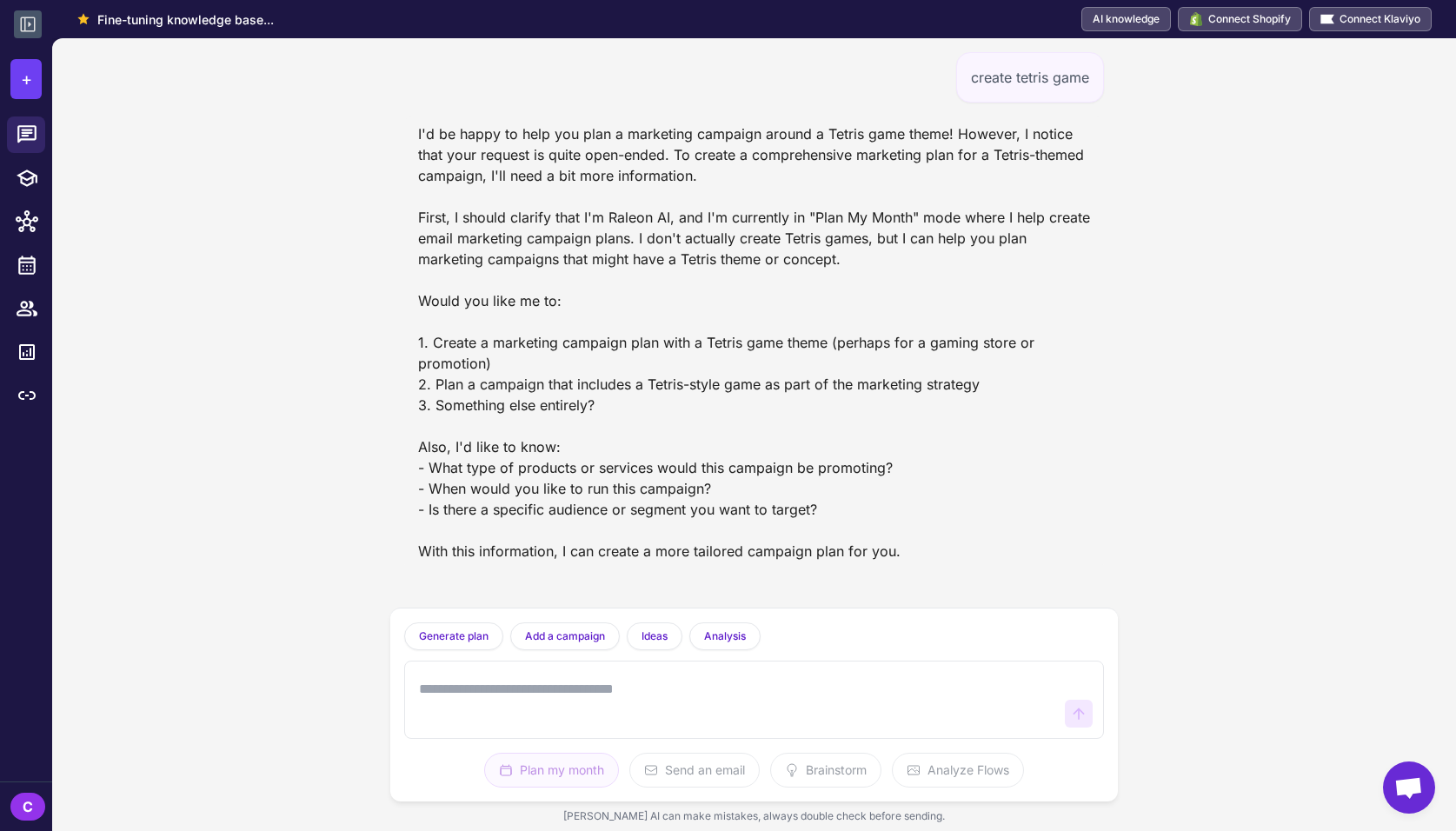
click at [29, 20] on icon at bounding box center [28, 24] width 21 height 21
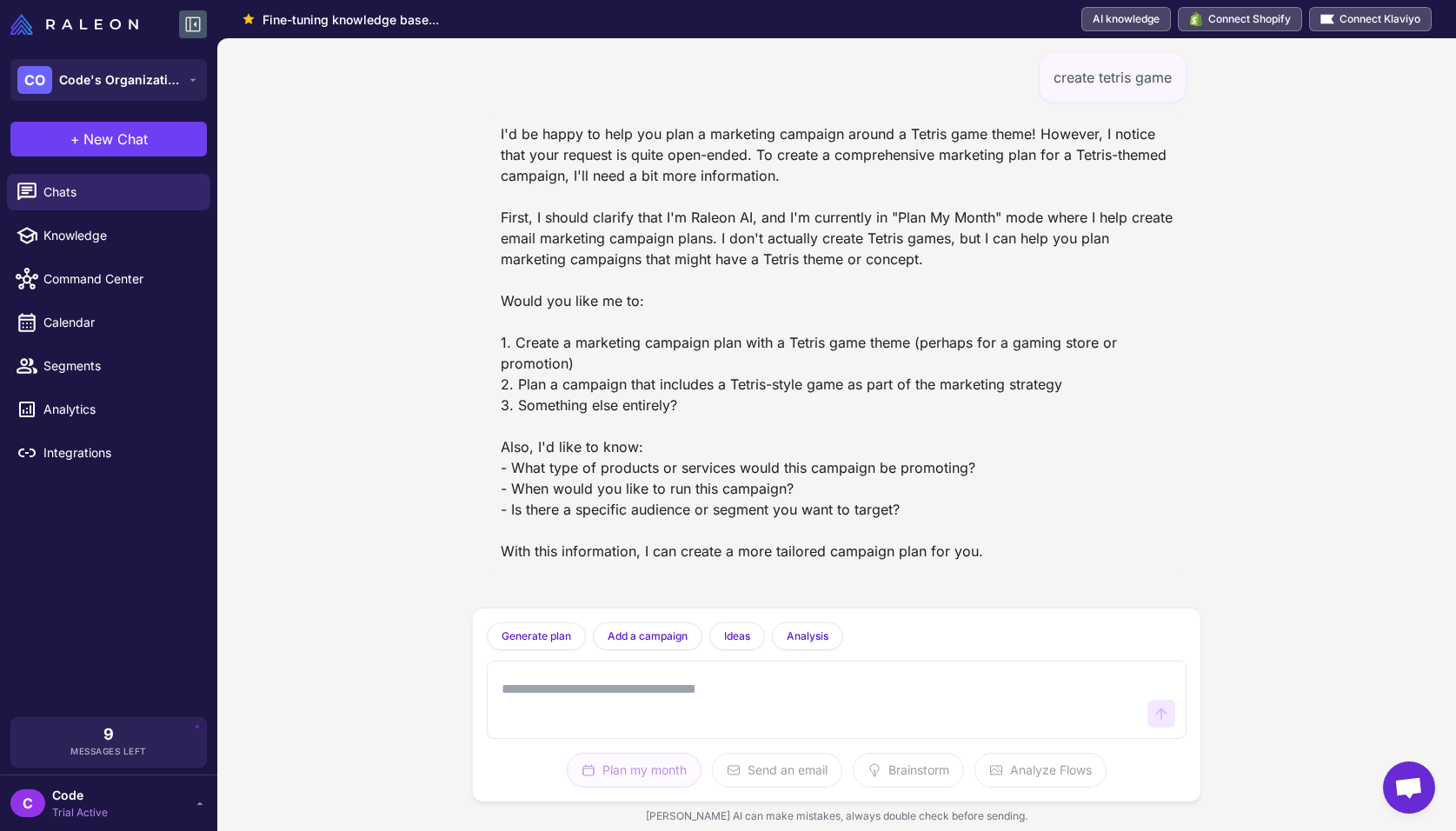
click at [1341, 660] on div "create tetris game Generate plan Generate a plan based on what we have discusse…" at bounding box center [837, 435] width 1239 height 793
click at [1406, 782] on span "Open chat" at bounding box center [1407, 789] width 29 height 24
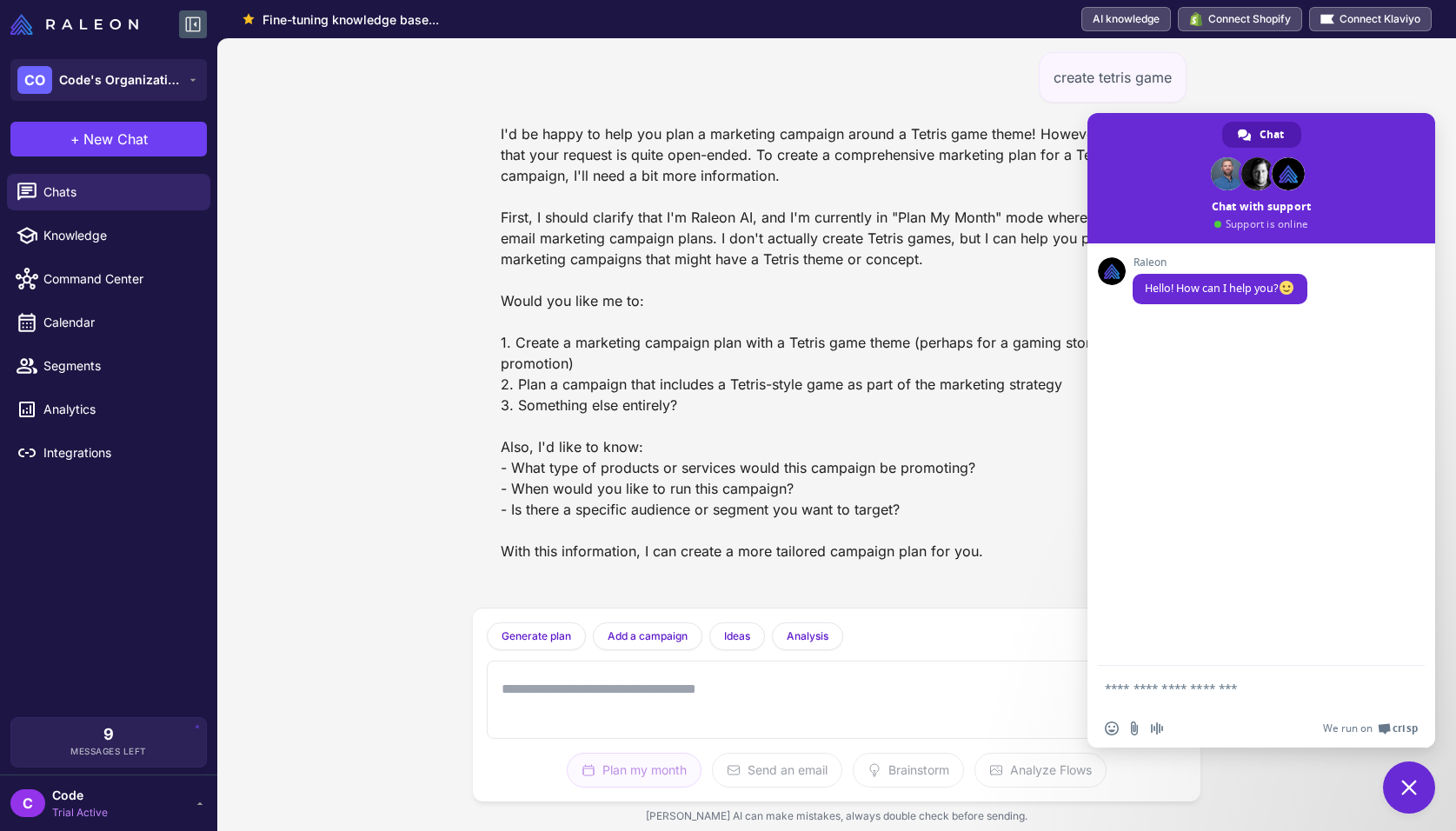
click at [1042, 443] on div "I'd be happy to help you plan a marketing campaign around a Tetris game theme! …" at bounding box center [837, 342] width 700 height 451
click at [1385, 84] on div "create tetris game Generate plan Generate a plan based on what we have discusse…" at bounding box center [837, 435] width 1239 height 793
click at [1415, 796] on span "Close chat" at bounding box center [1408, 787] width 52 height 52
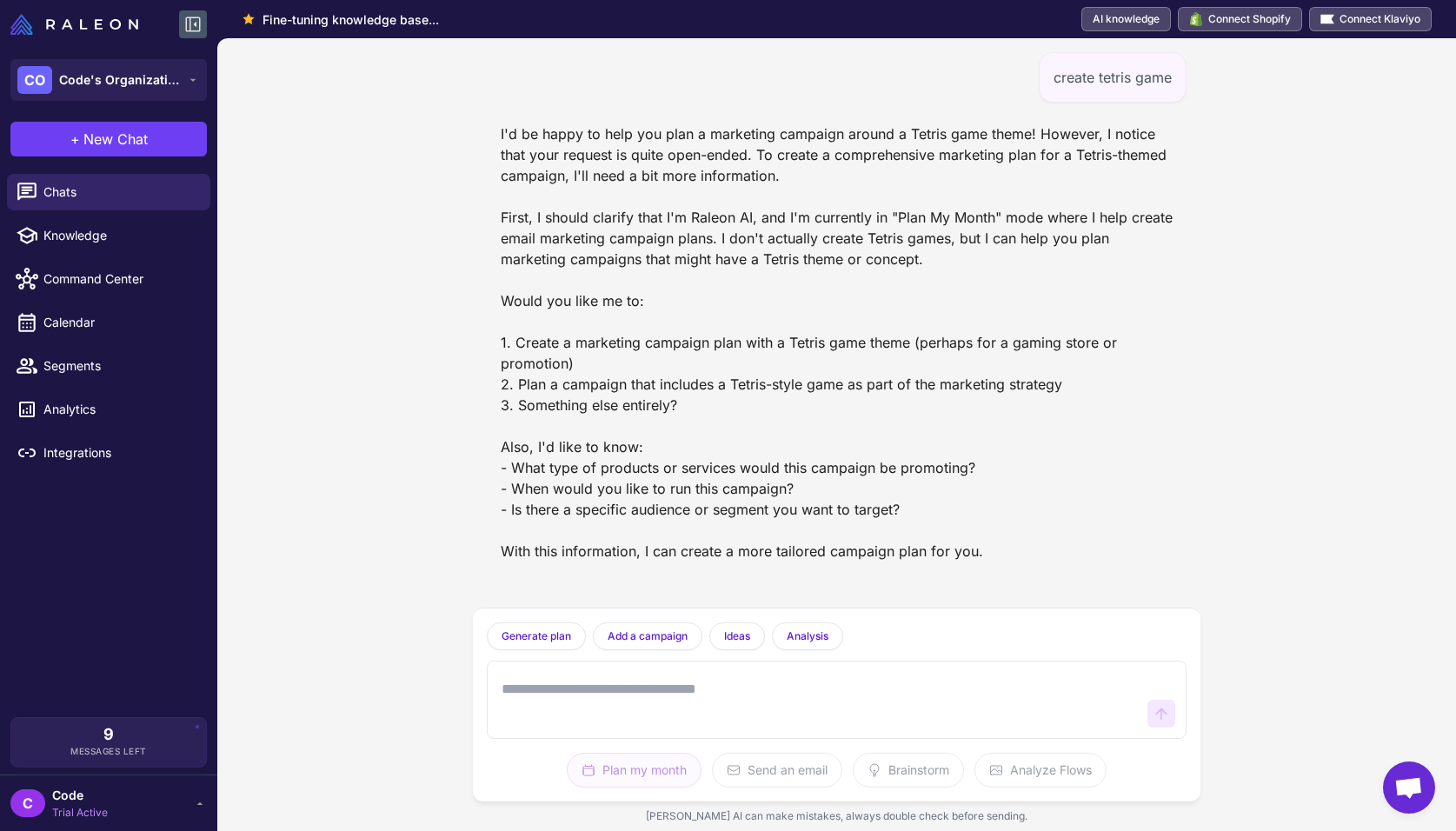
click at [1320, 572] on div "create tetris game Generate plan Generate a plan based on what we have discusse…" at bounding box center [837, 435] width 1239 height 793
